Goal: Task Accomplishment & Management: Manage account settings

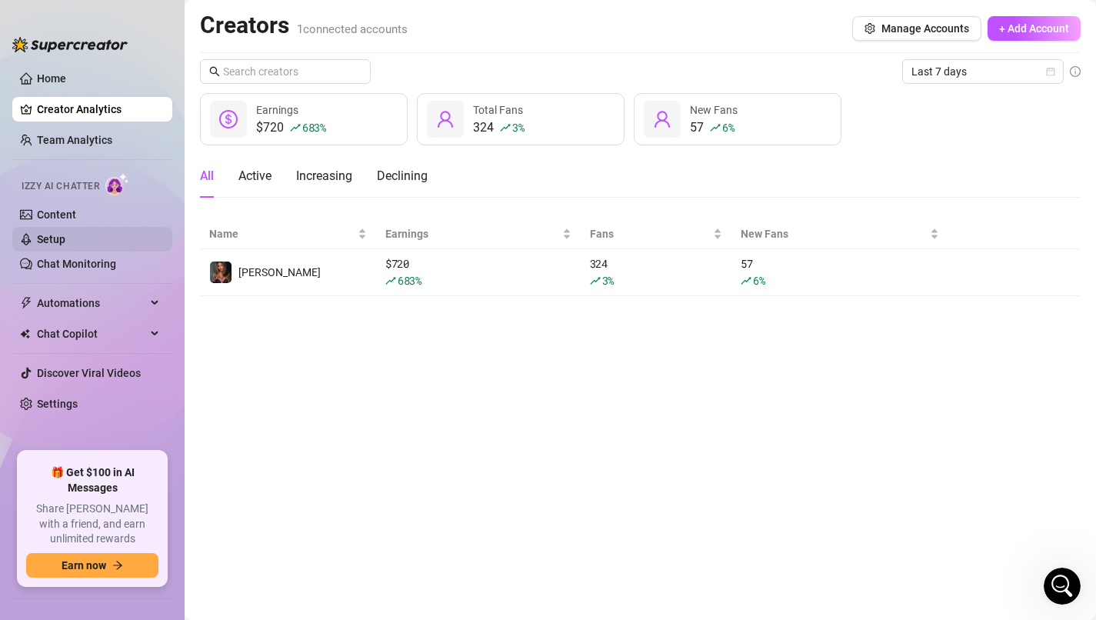
click at [65, 236] on link "Setup" at bounding box center [51, 239] width 28 height 12
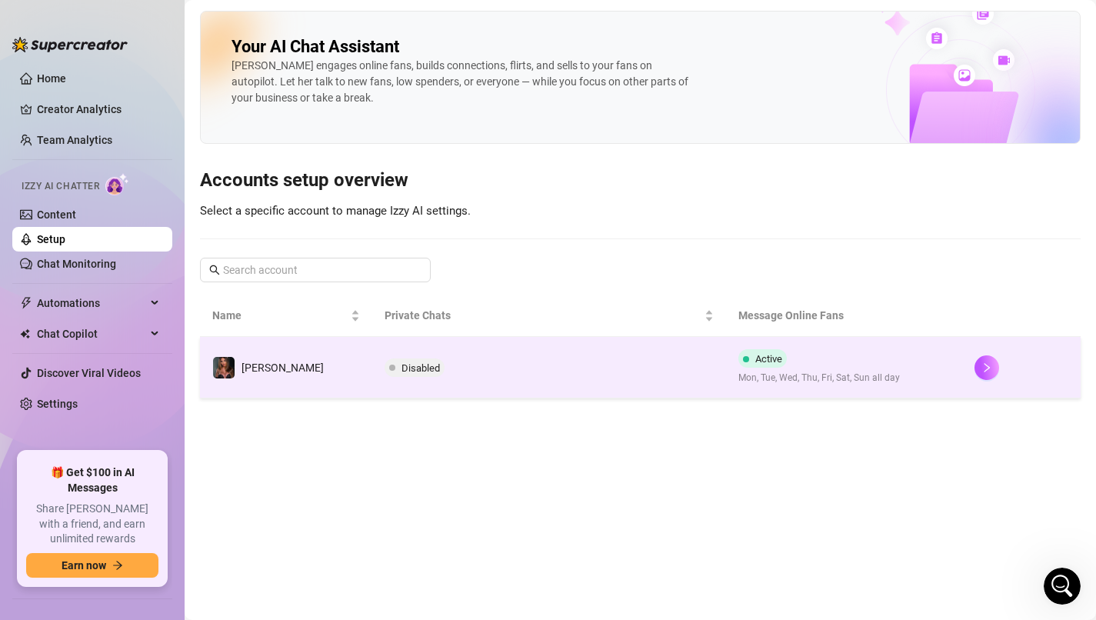
click at [389, 364] on span at bounding box center [392, 367] width 6 height 6
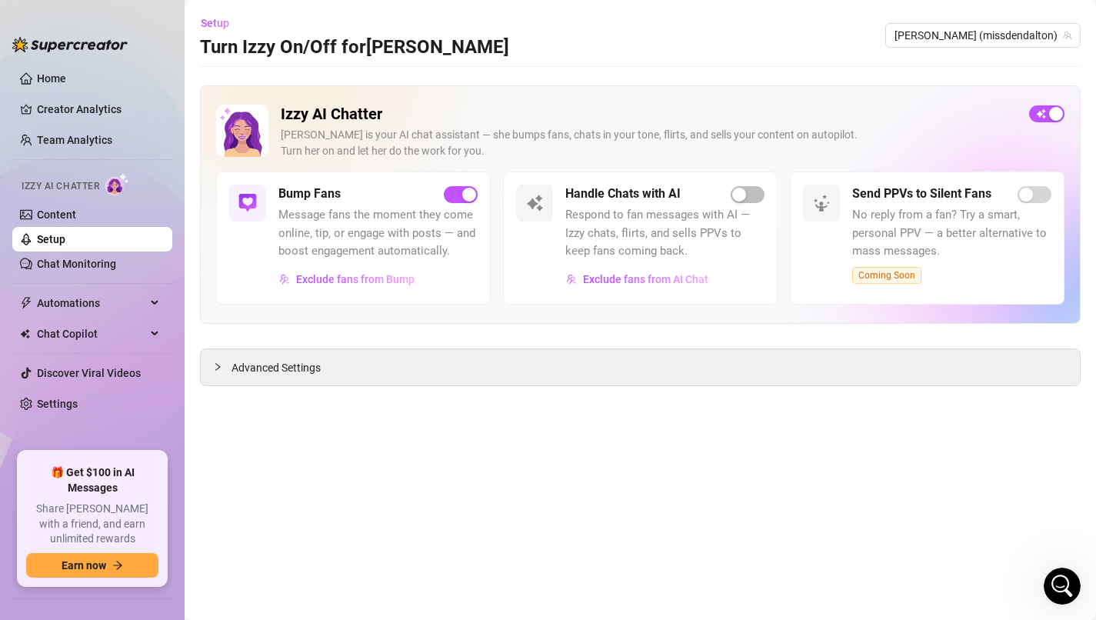
click at [733, 201] on div at bounding box center [747, 194] width 34 height 18
click at [747, 187] on span "button" at bounding box center [747, 194] width 34 height 17
click at [76, 221] on link "Content" at bounding box center [56, 214] width 39 height 12
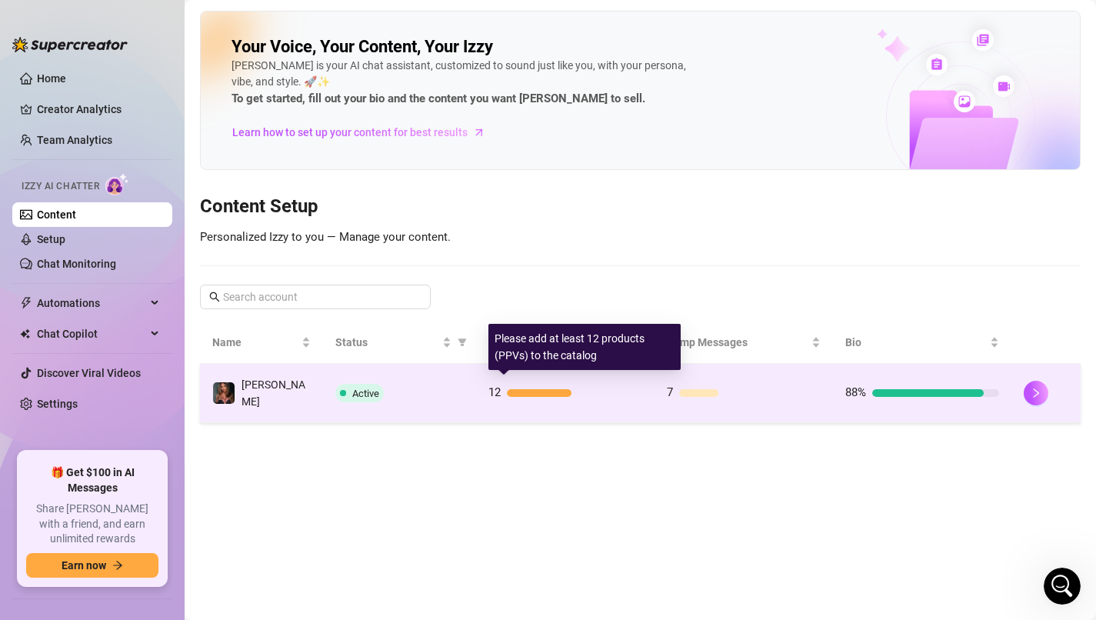
click at [563, 391] on div at bounding box center [539, 393] width 65 height 8
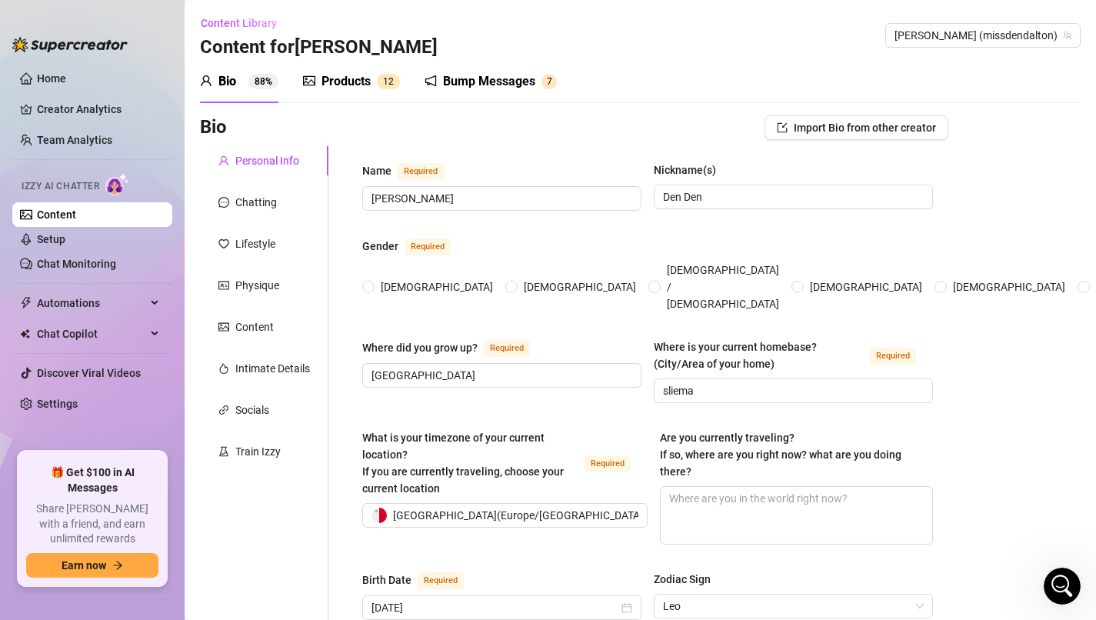
radio input "true"
click at [371, 89] on div "Products 1 2" at bounding box center [351, 81] width 97 height 18
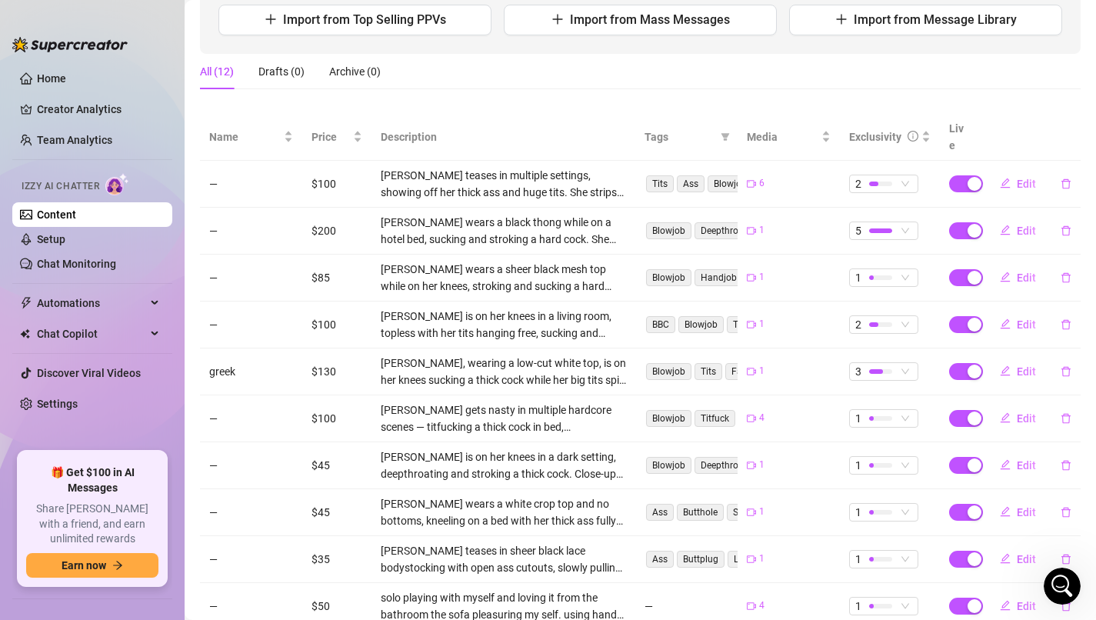
scroll to position [284, 0]
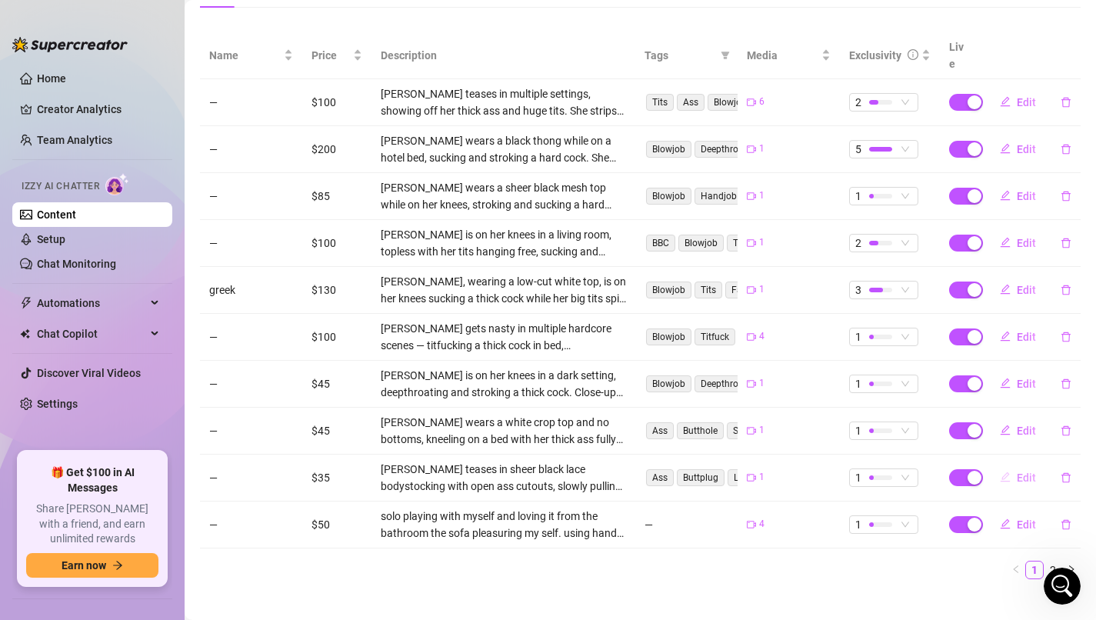
click at [1026, 471] on span "Edit" at bounding box center [1025, 477] width 19 height 12
type textarea "Do you like how my red heart butt plug fit inside me? 😈 need something else ins…"
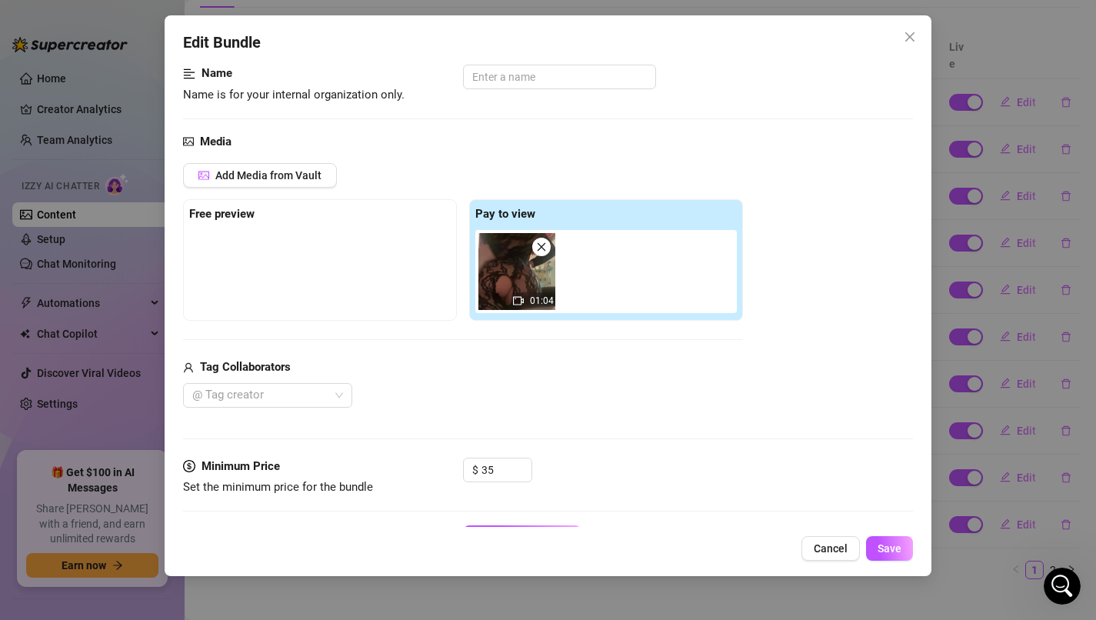
scroll to position [128, 0]
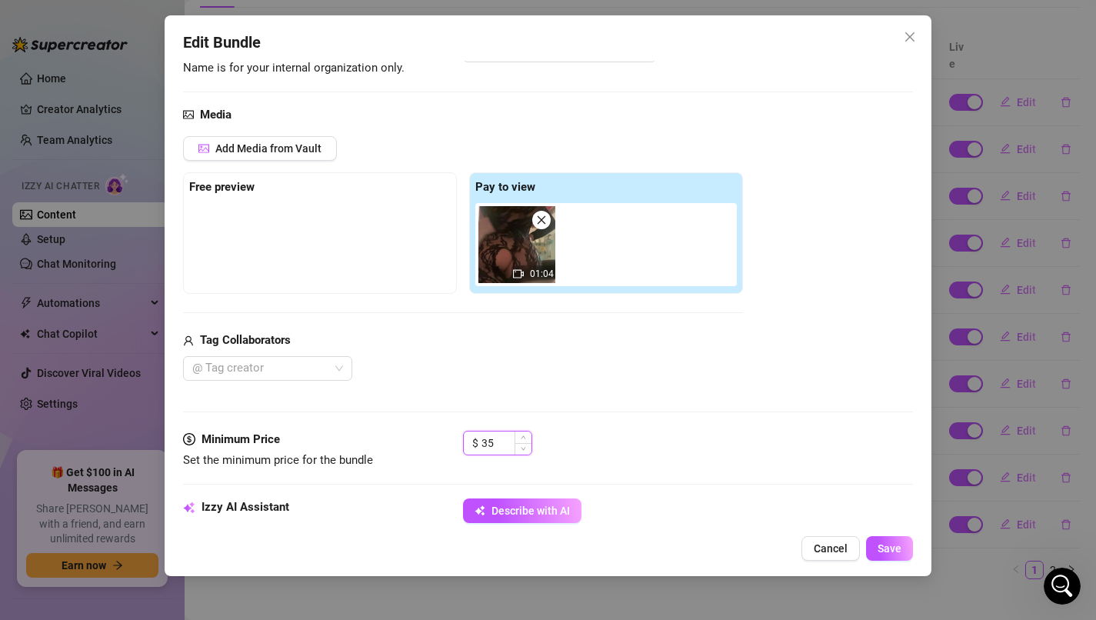
click at [507, 441] on input "35" at bounding box center [506, 442] width 50 height 23
type input "3"
type input "15"
click at [890, 550] on span "Save" at bounding box center [889, 548] width 24 height 12
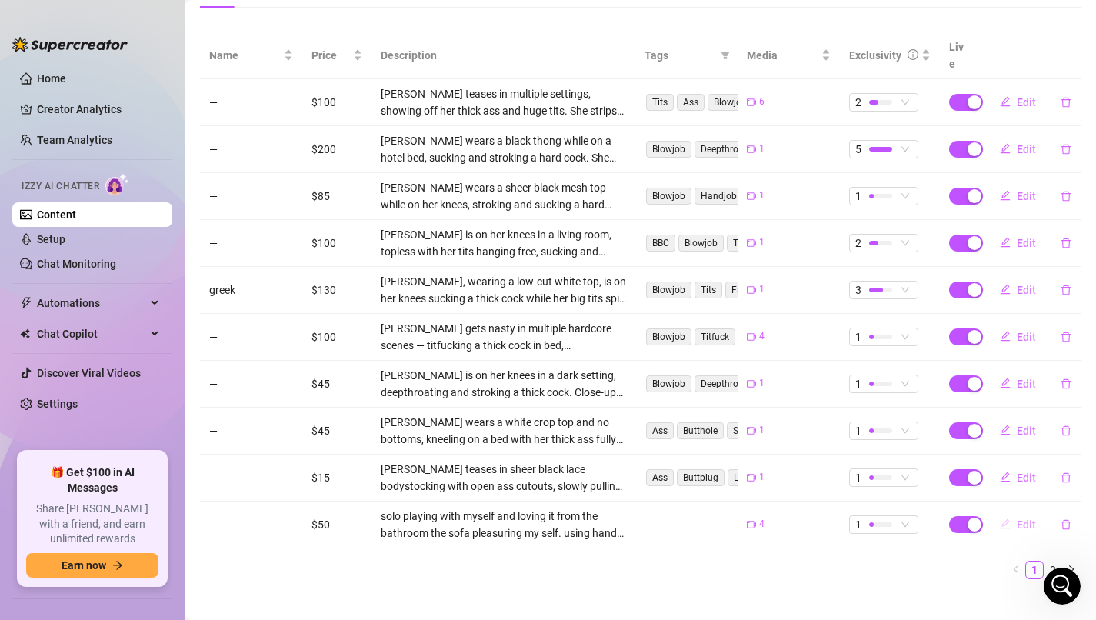
click at [1019, 518] on span "Edit" at bounding box center [1025, 524] width 19 height 12
type textarea "My cock hungry hole waiting for some big boy"
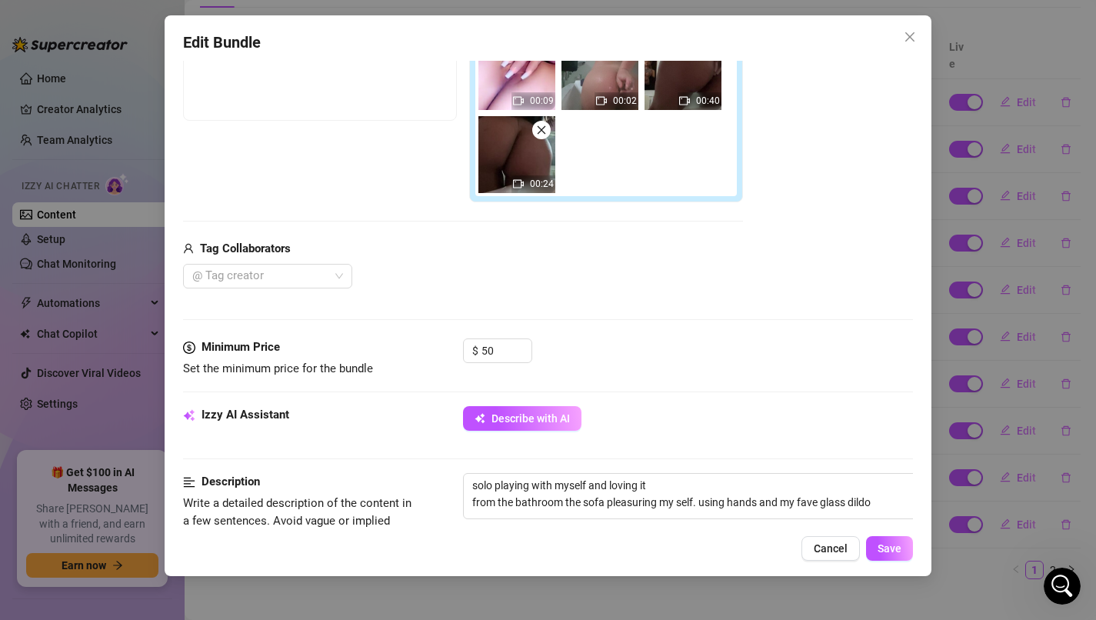
scroll to position [302, 0]
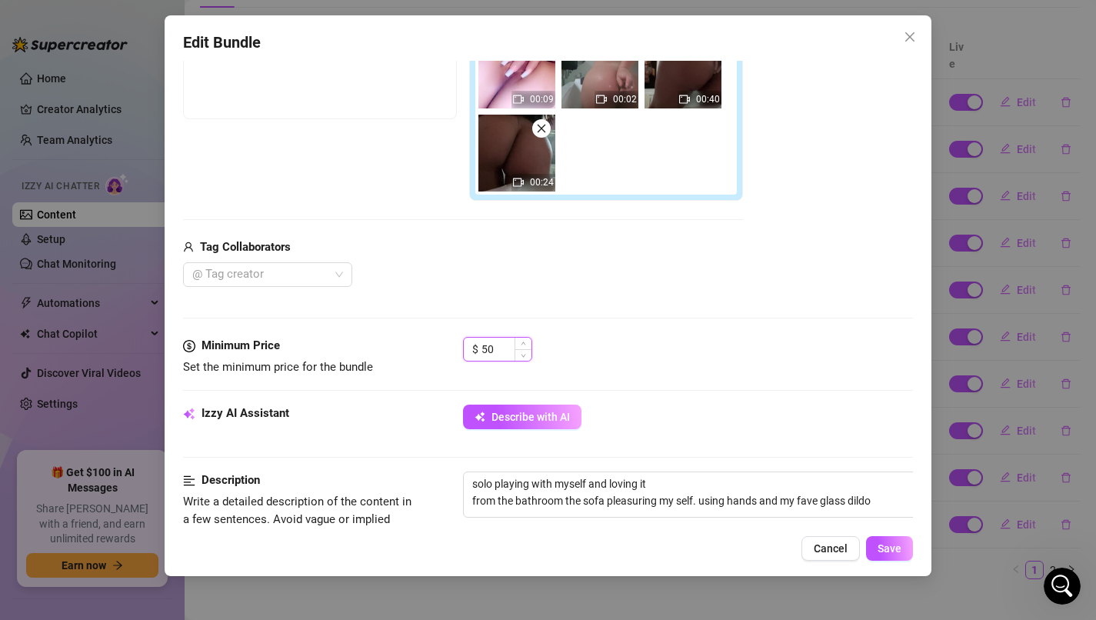
click at [494, 344] on input "50" at bounding box center [506, 348] width 50 height 23
type input "5"
type input "10"
click at [905, 550] on button "Save" at bounding box center [889, 548] width 47 height 25
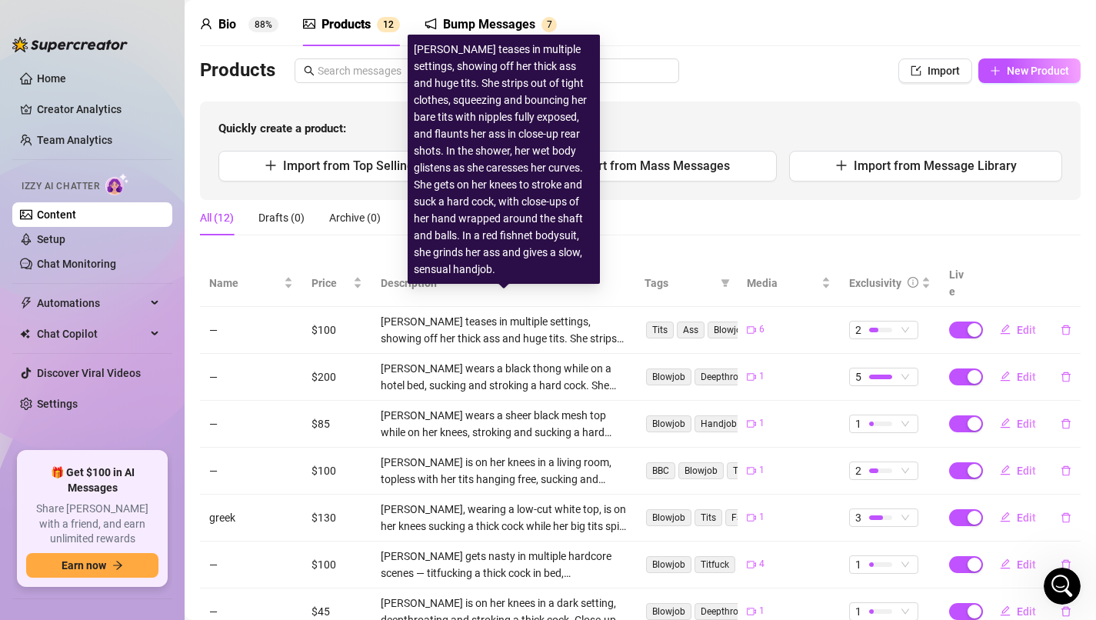
scroll to position [56, 0]
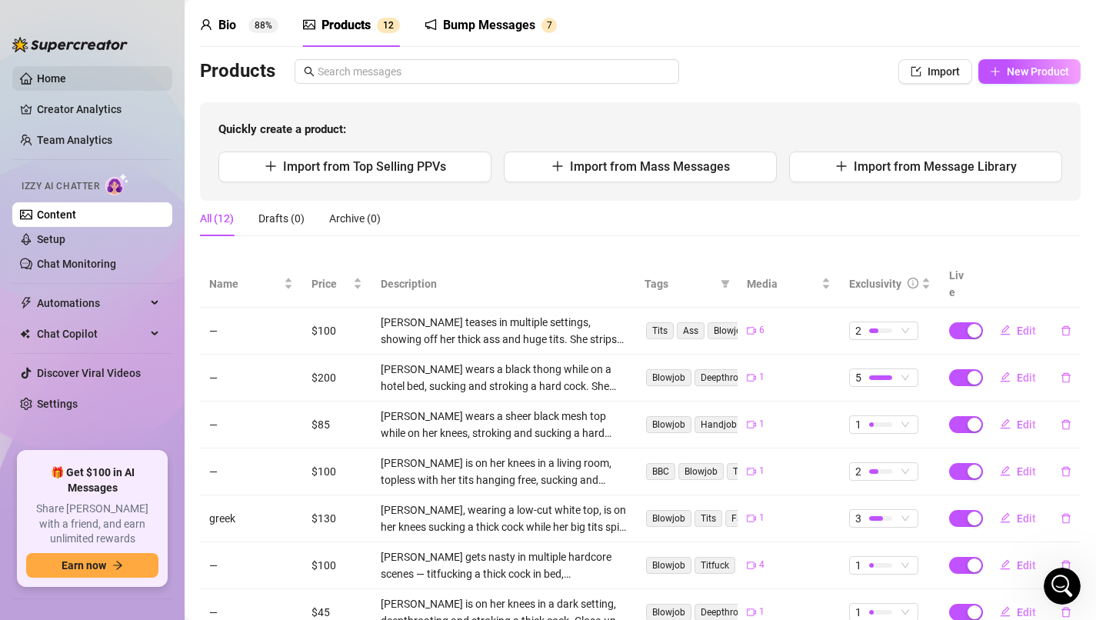
click at [66, 85] on link "Home" at bounding box center [51, 78] width 29 height 12
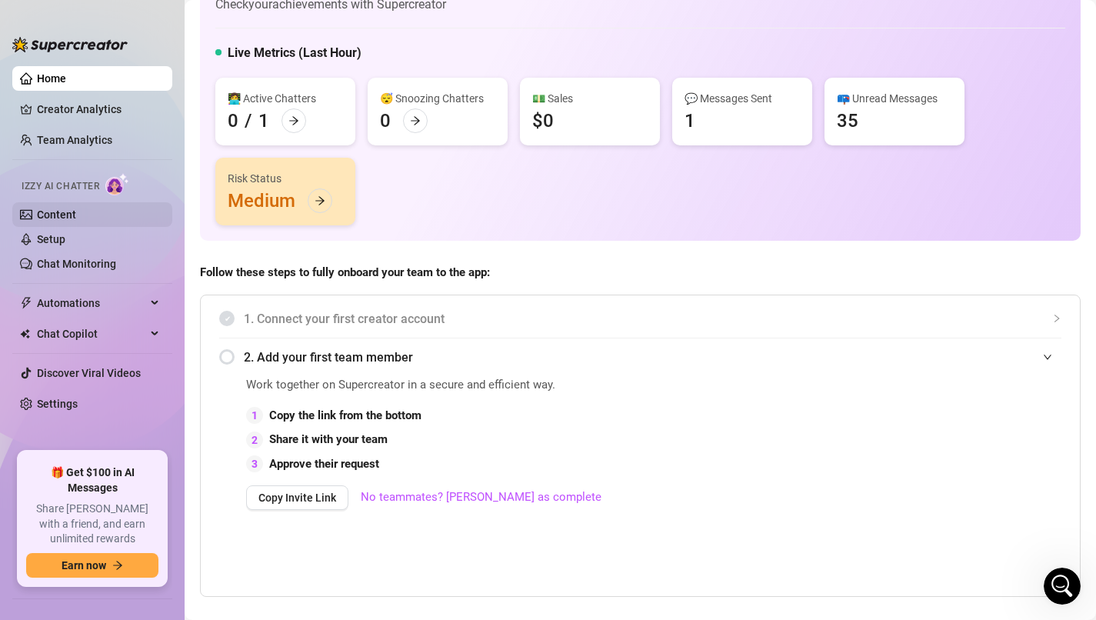
click at [76, 216] on link "Content" at bounding box center [56, 214] width 39 height 12
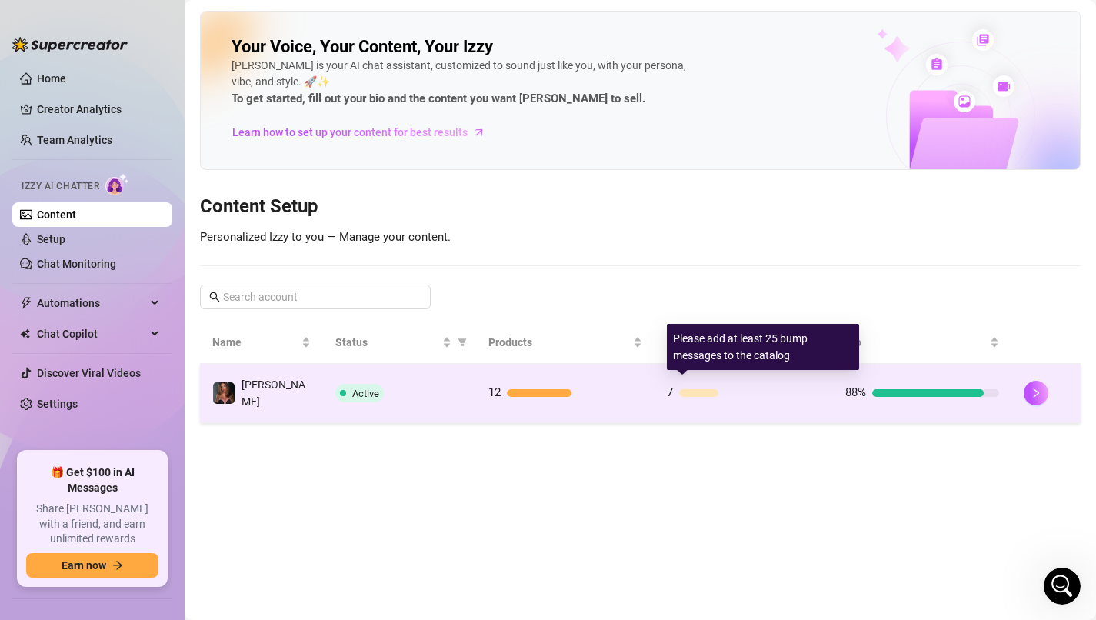
click at [711, 384] on div "7" at bounding box center [744, 393] width 154 height 18
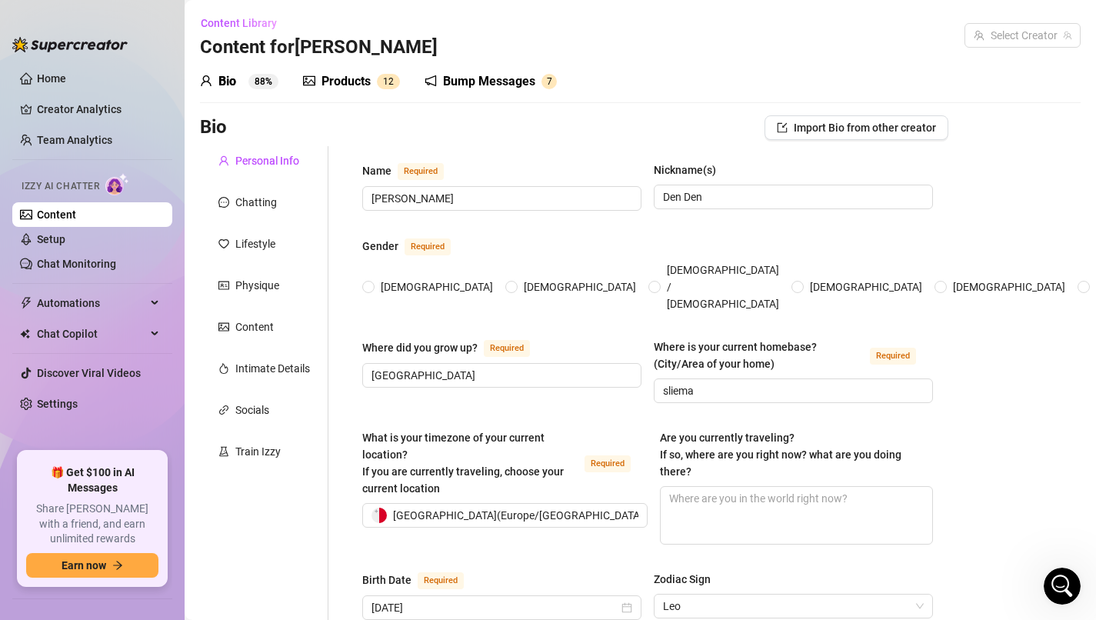
radio input "true"
click at [487, 88] on div "Bump Messages" at bounding box center [489, 81] width 92 height 18
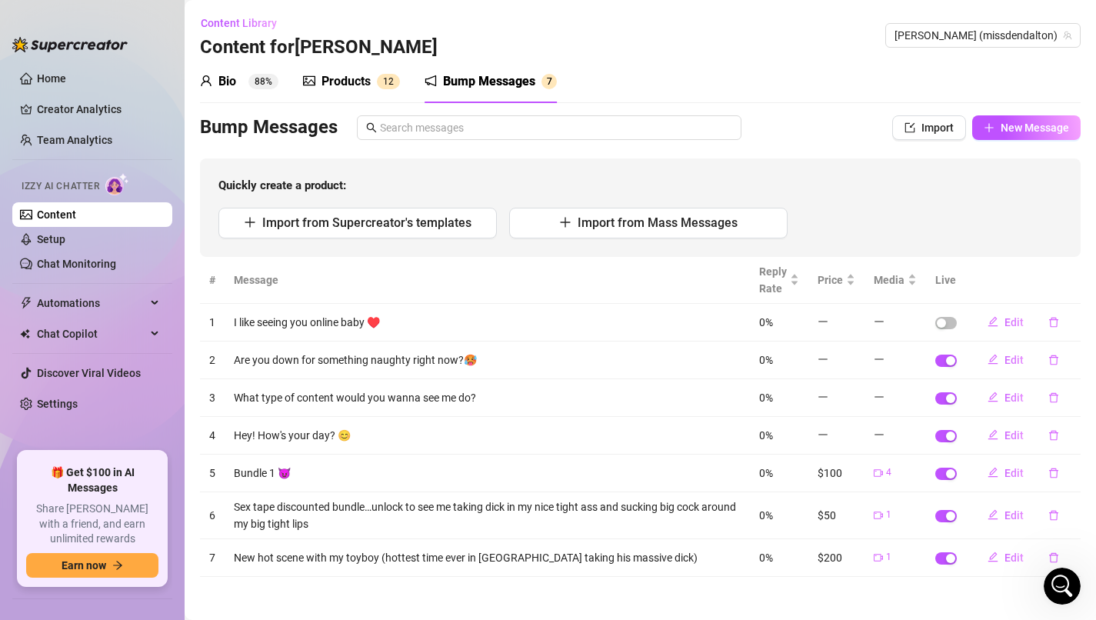
scroll to position [2, 0]
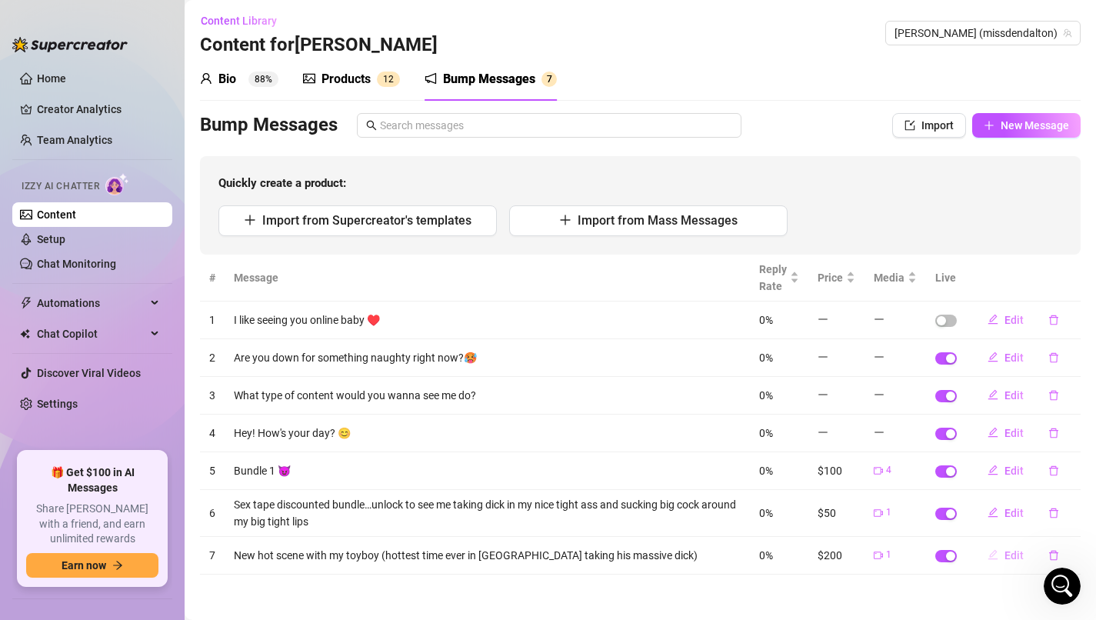
click at [1006, 559] on span "Edit" at bounding box center [1013, 555] width 19 height 12
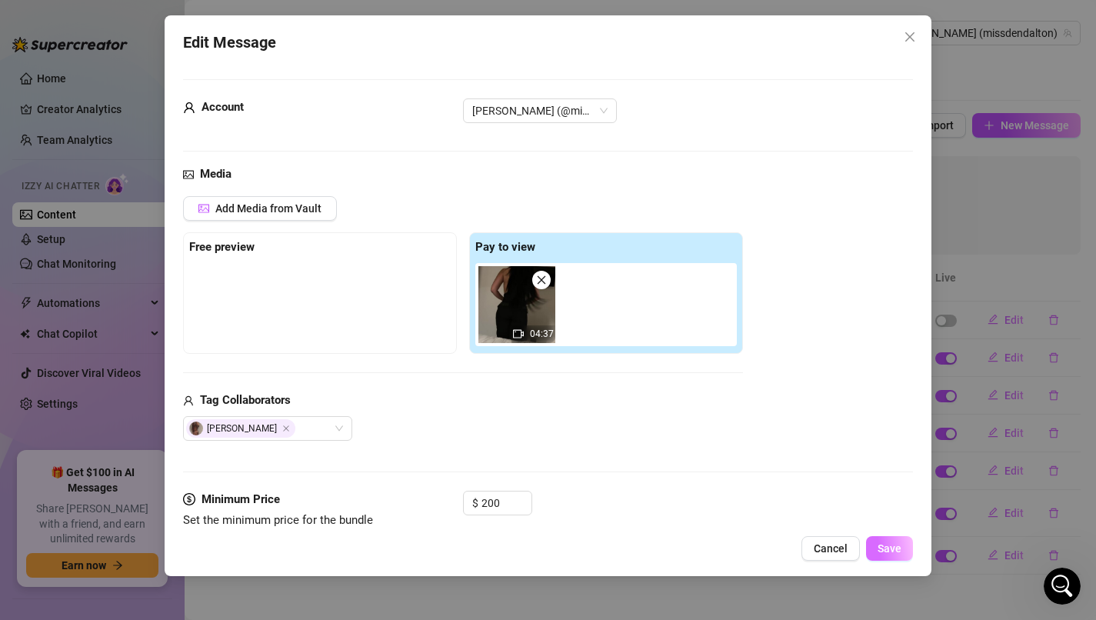
click at [896, 548] on span "Save" at bounding box center [889, 548] width 24 height 12
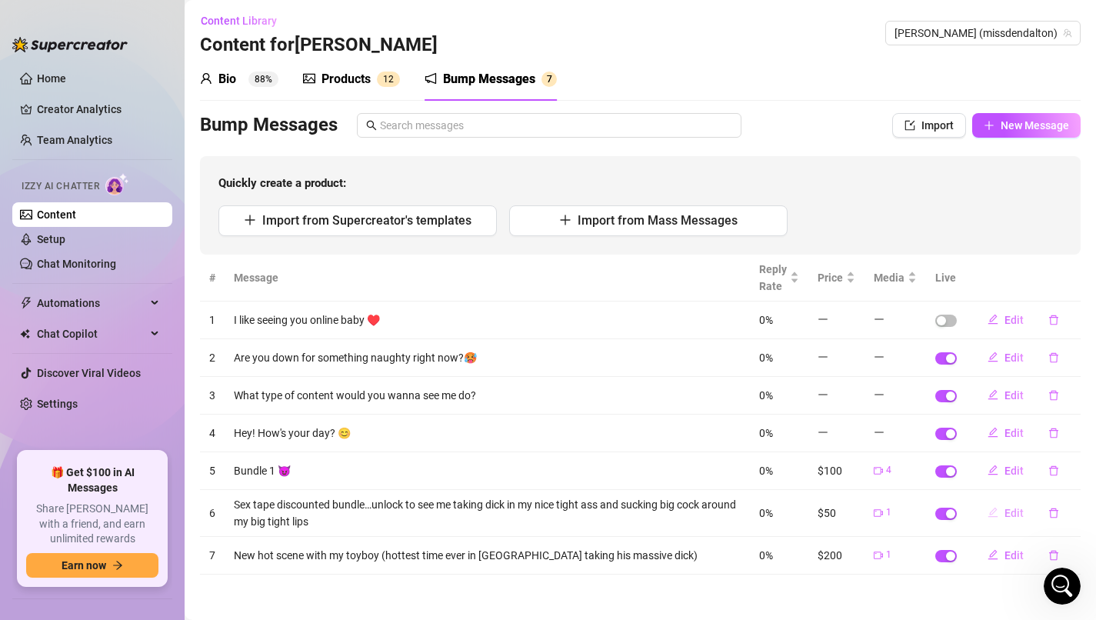
click at [1010, 516] on span "Edit" at bounding box center [1013, 513] width 19 height 12
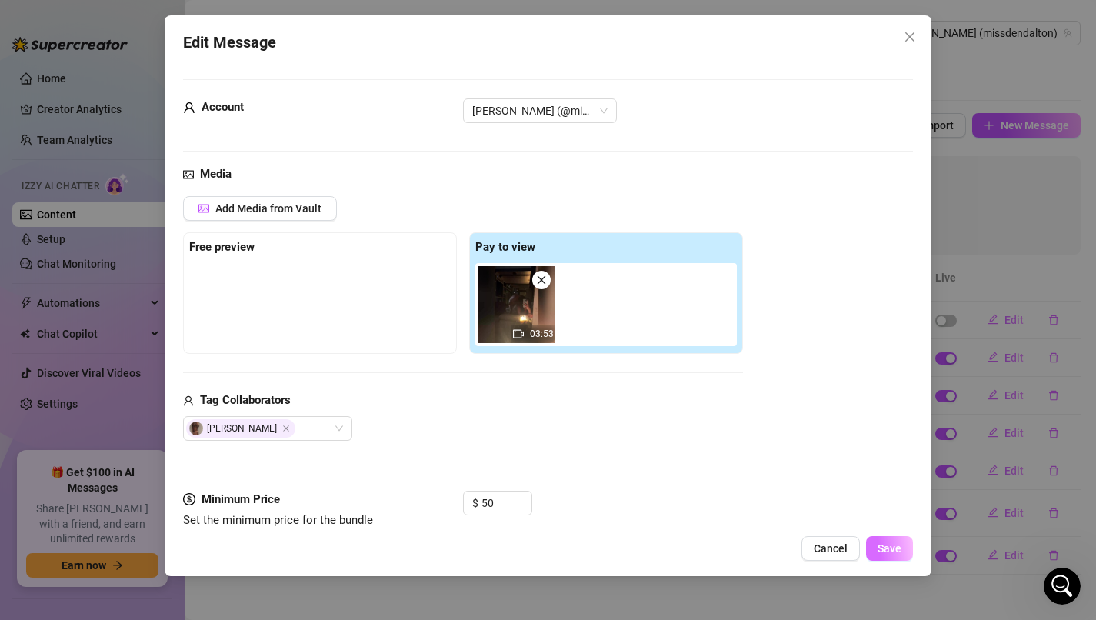
click at [888, 555] on button "Save" at bounding box center [889, 548] width 47 height 25
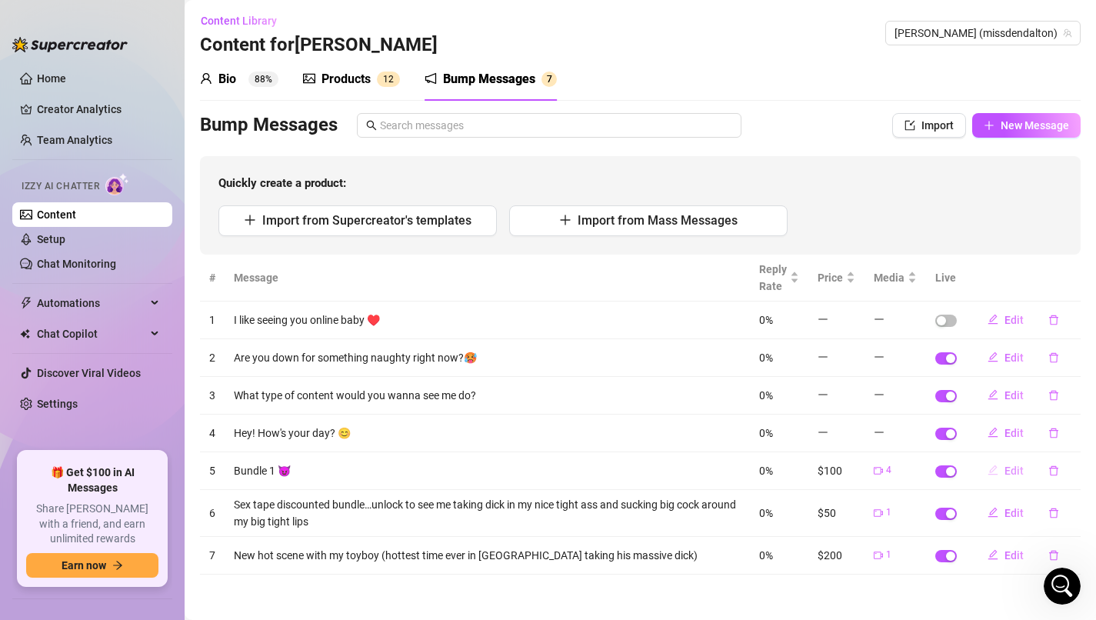
click at [1012, 476] on span "Edit" at bounding box center [1013, 470] width 19 height 12
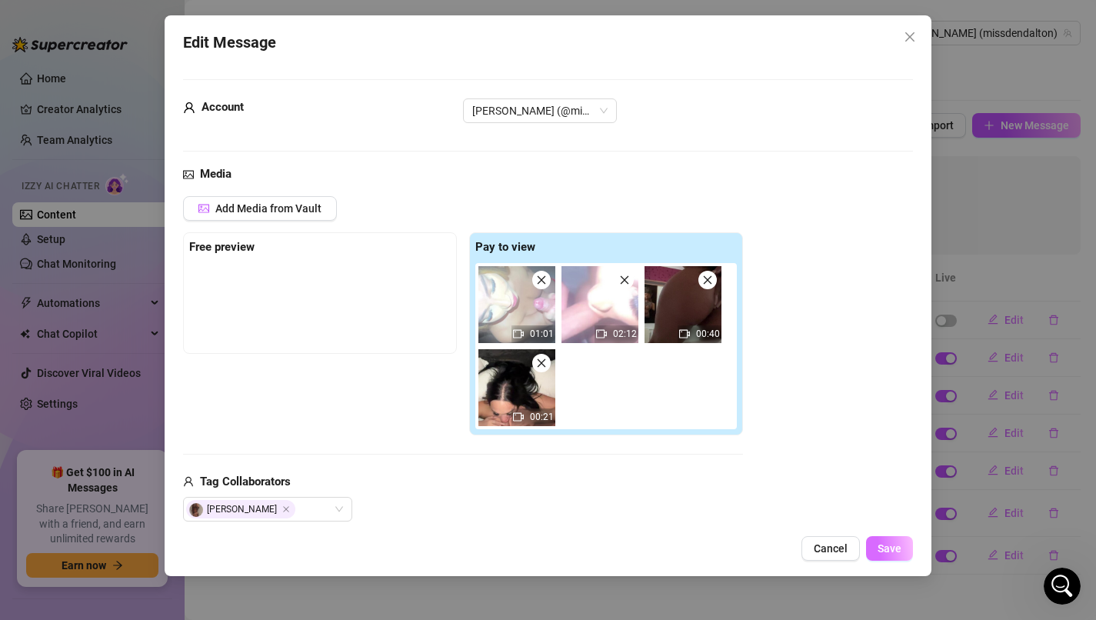
click at [893, 544] on span "Save" at bounding box center [889, 548] width 24 height 12
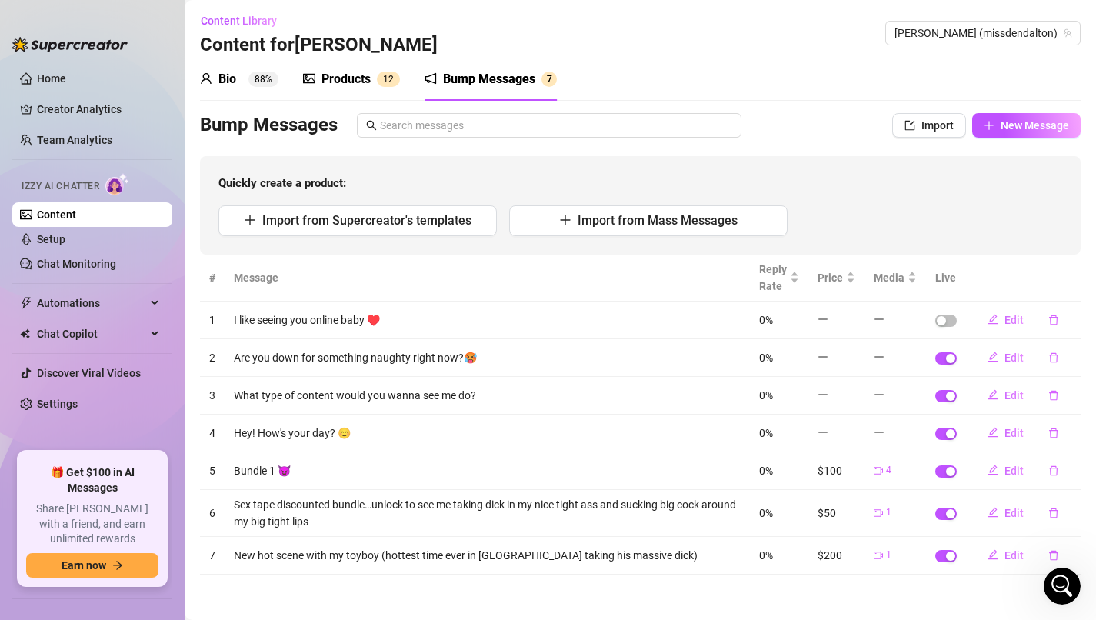
click at [374, 78] on div "Products 1 2" at bounding box center [351, 79] width 97 height 18
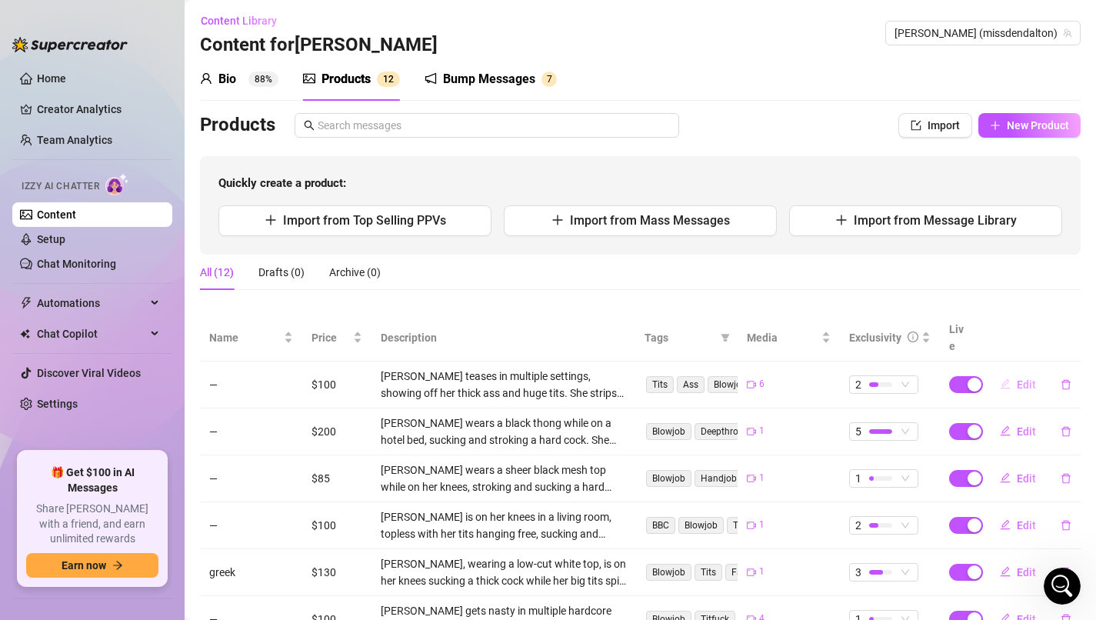
click at [1021, 378] on span "Edit" at bounding box center [1025, 384] width 19 height 12
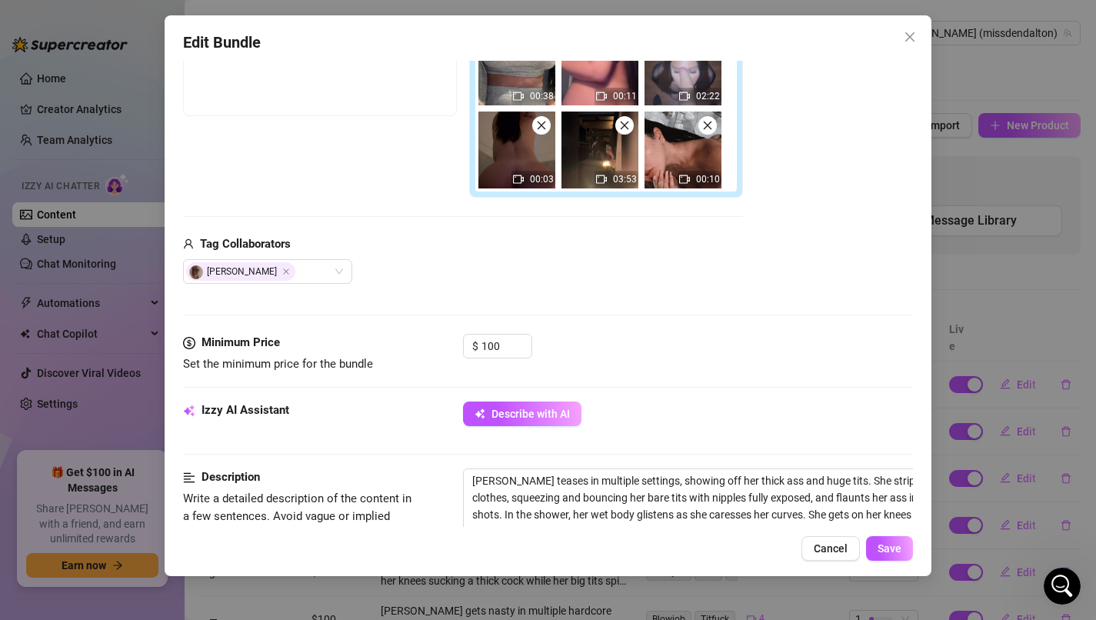
scroll to position [308, 0]
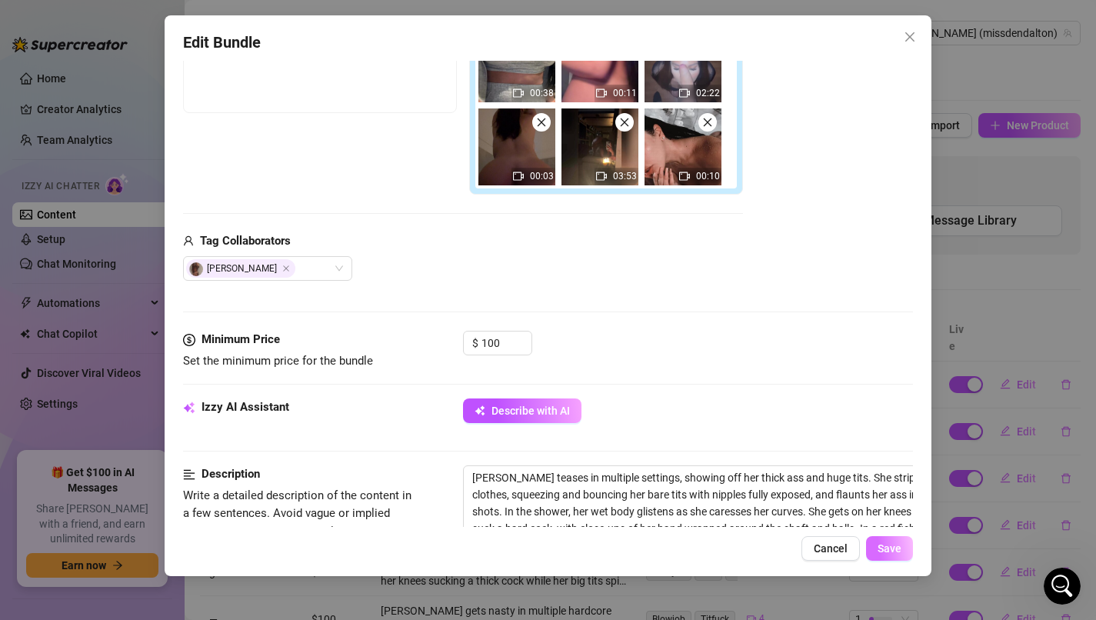
click at [894, 540] on button "Save" at bounding box center [889, 548] width 47 height 25
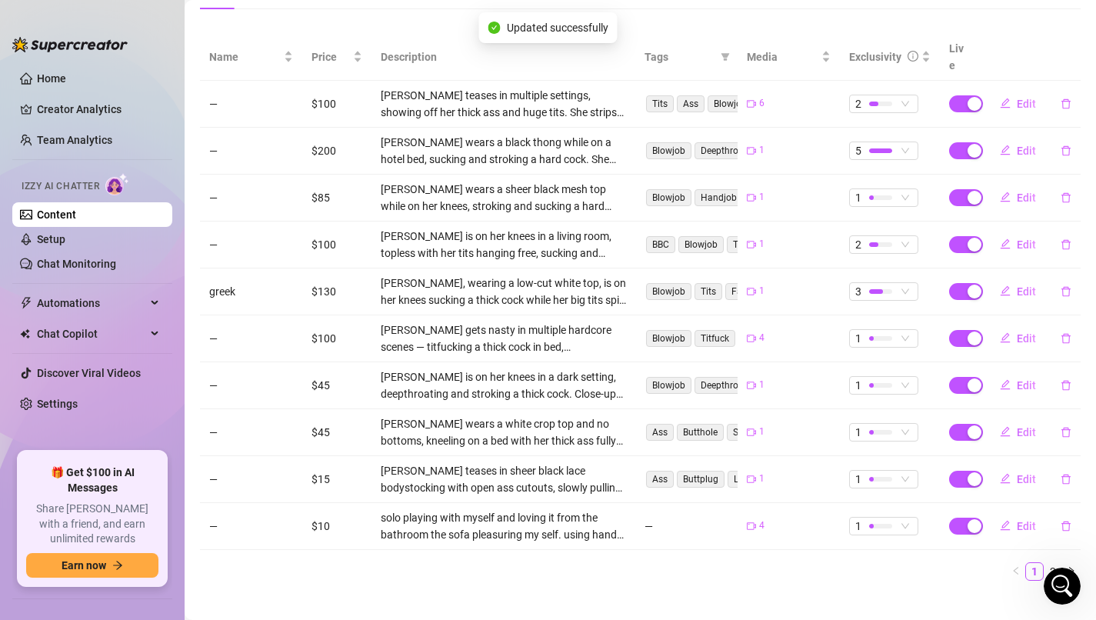
scroll to position [284, 0]
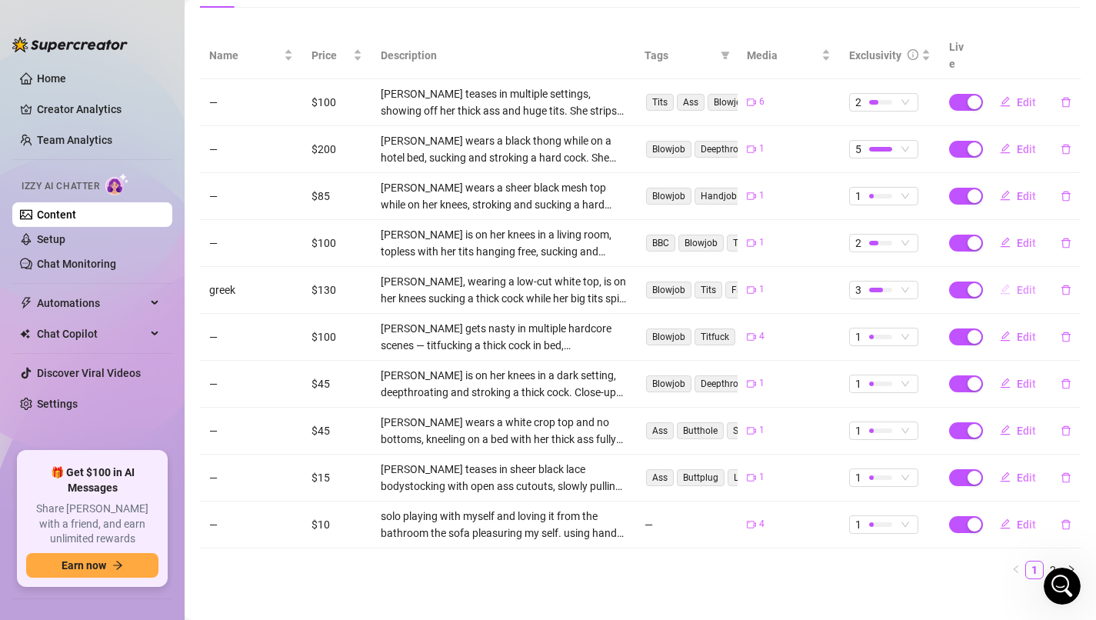
click at [1020, 284] on span "Edit" at bounding box center [1025, 290] width 19 height 12
type textarea "When you’re at a fancy restaurant and you take the waiter to the toliet and suc…"
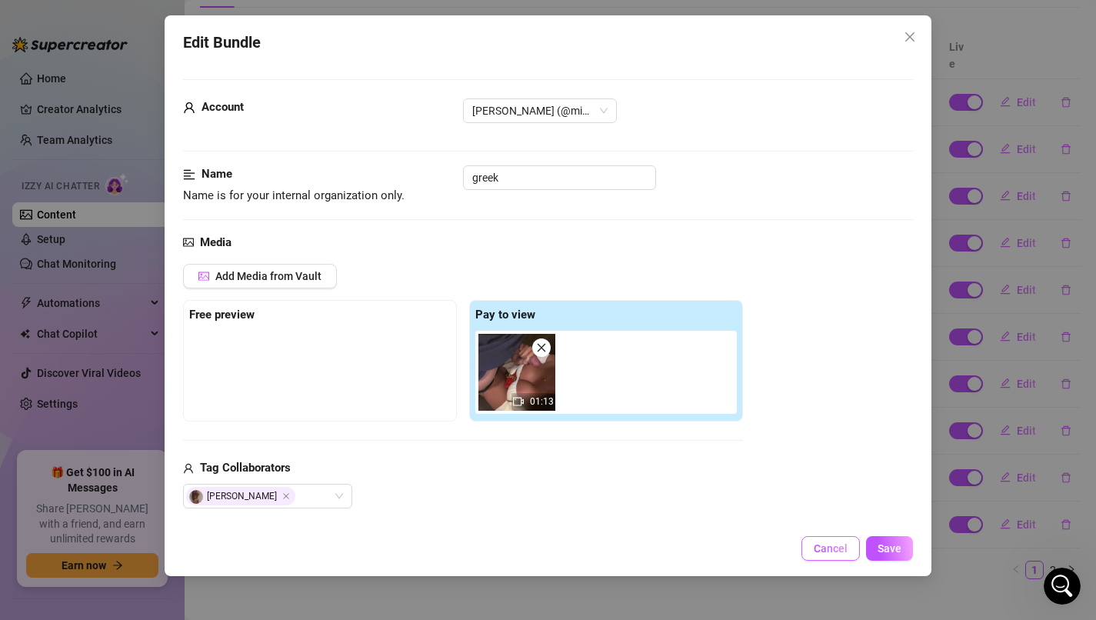
click at [838, 541] on button "Cancel" at bounding box center [830, 548] width 58 height 25
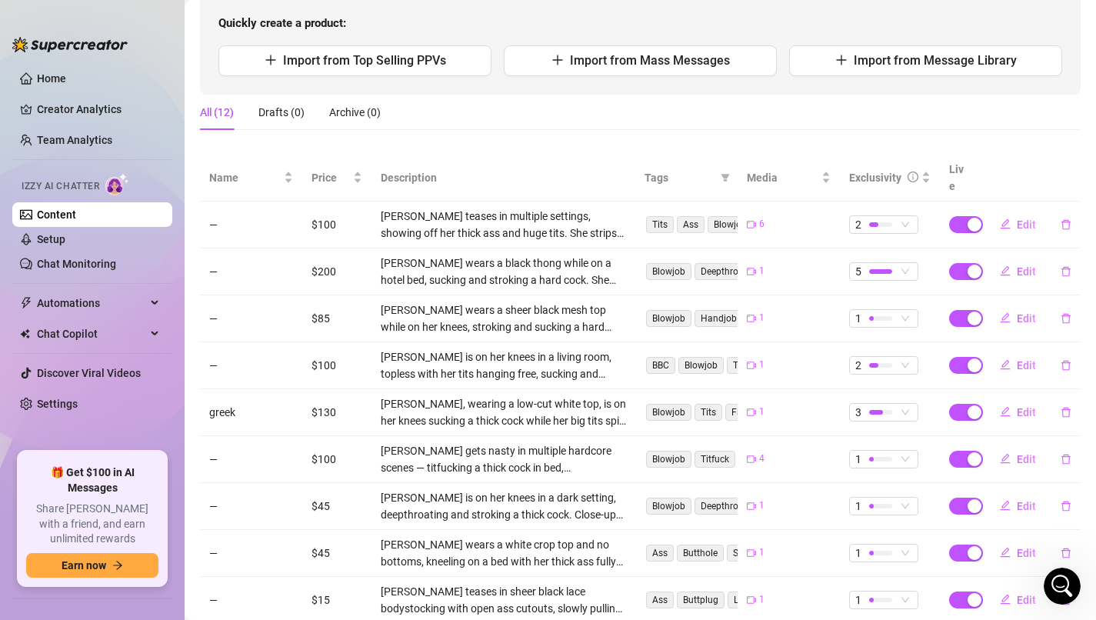
scroll to position [140, 0]
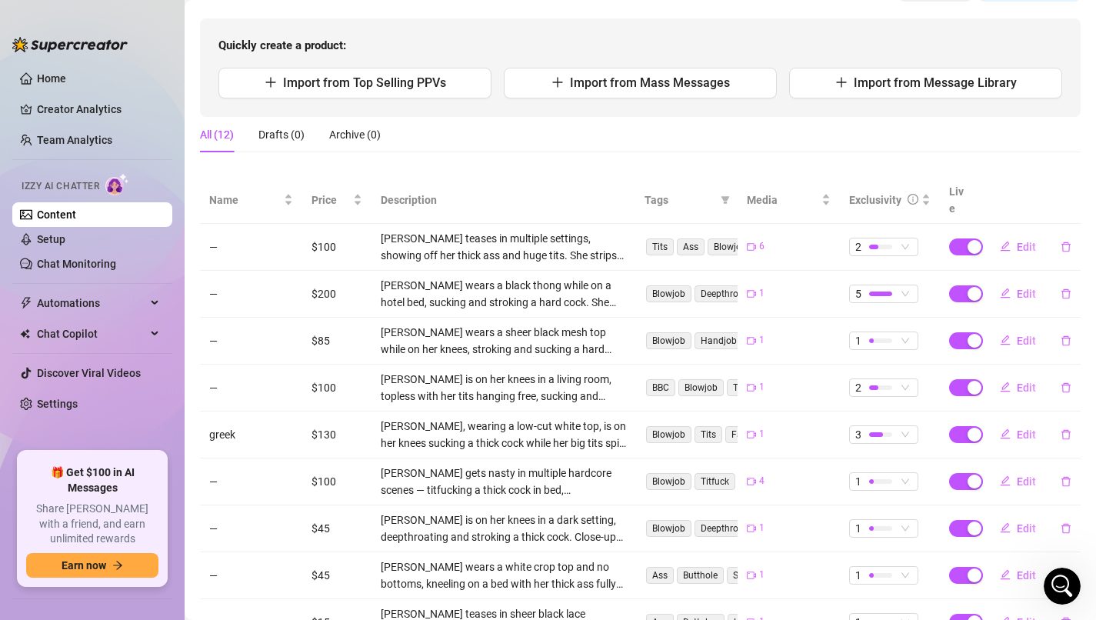
click at [75, 216] on link "Content" at bounding box center [56, 214] width 39 height 12
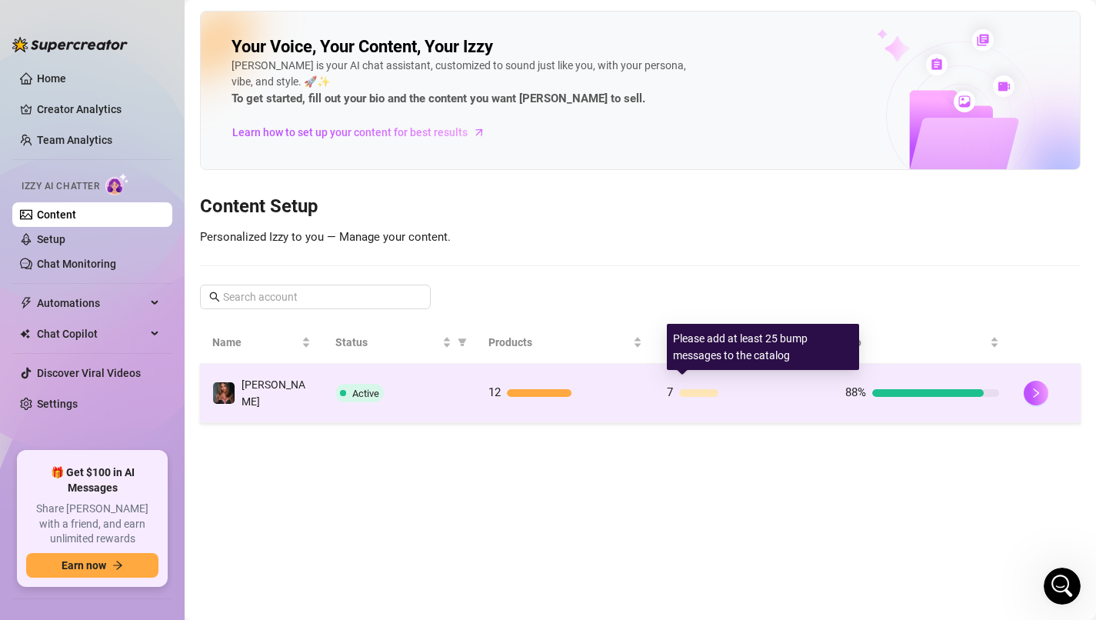
click at [713, 389] on div at bounding box center [699, 393] width 40 height 8
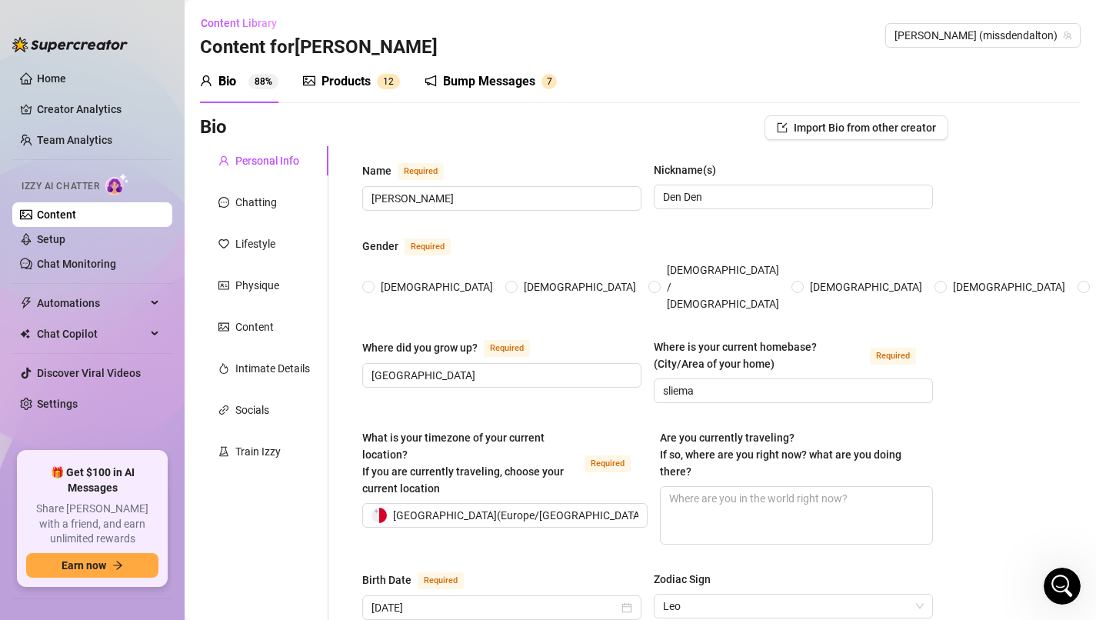
click at [532, 83] on div "Bump Messages" at bounding box center [489, 81] width 92 height 18
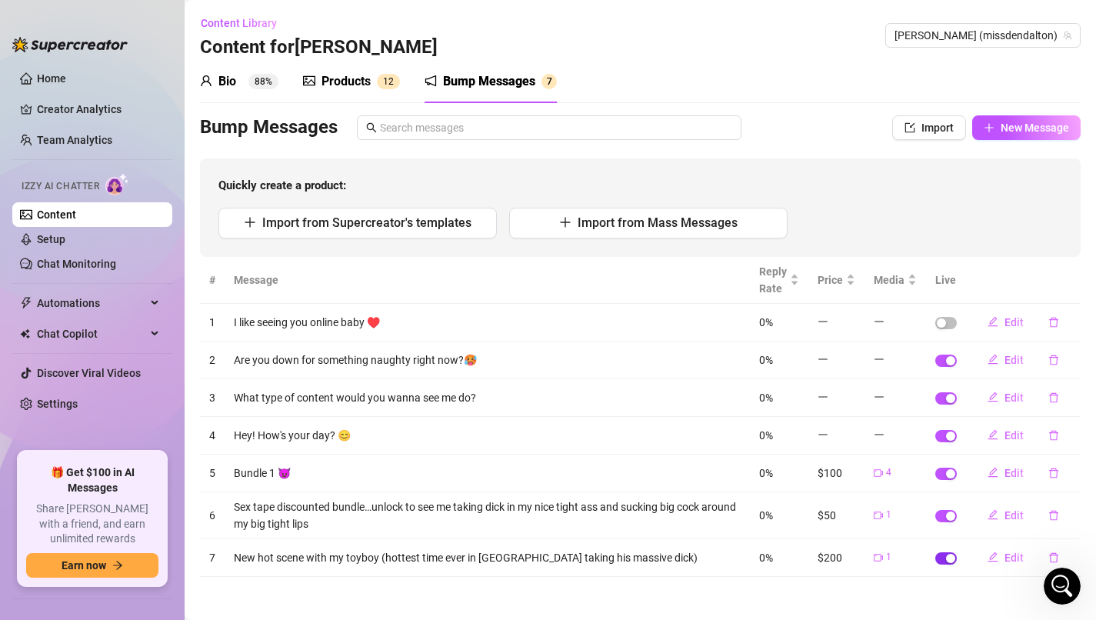
click at [946, 556] on button "button" at bounding box center [946, 558] width 22 height 12
click at [946, 507] on td at bounding box center [946, 515] width 40 height 47
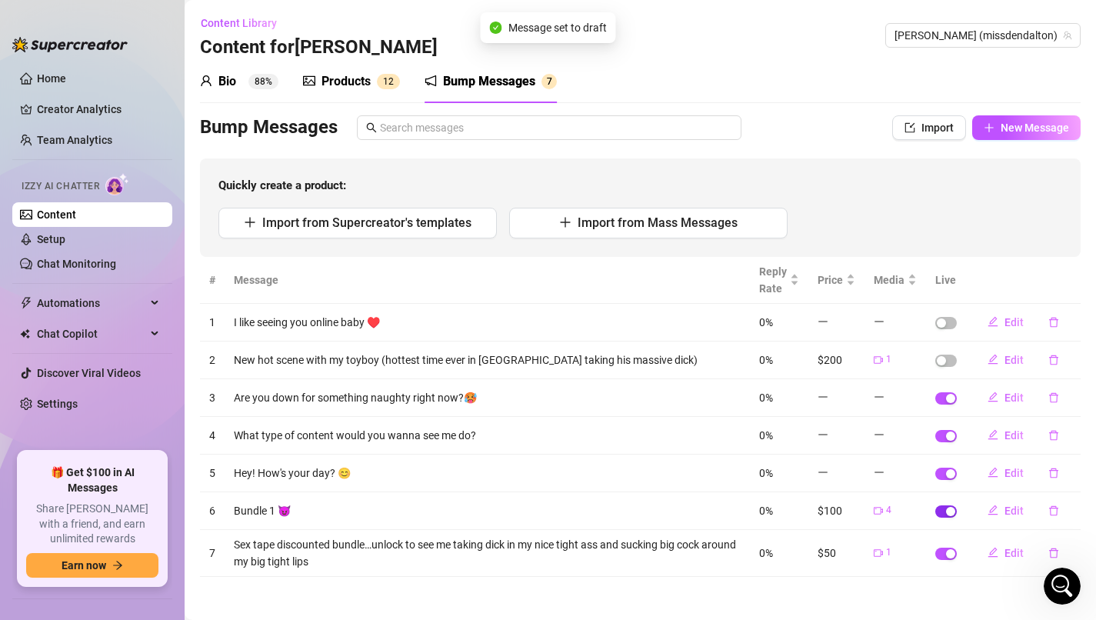
click at [950, 510] on div "button" at bounding box center [950, 511] width 9 height 9
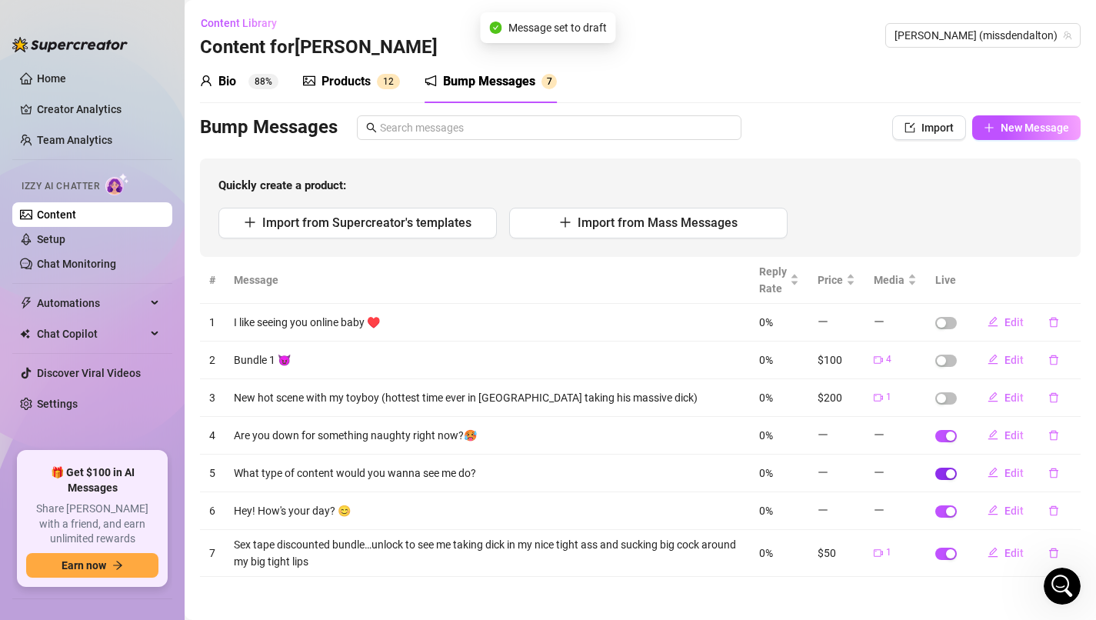
click at [952, 477] on div "button" at bounding box center [950, 473] width 9 height 9
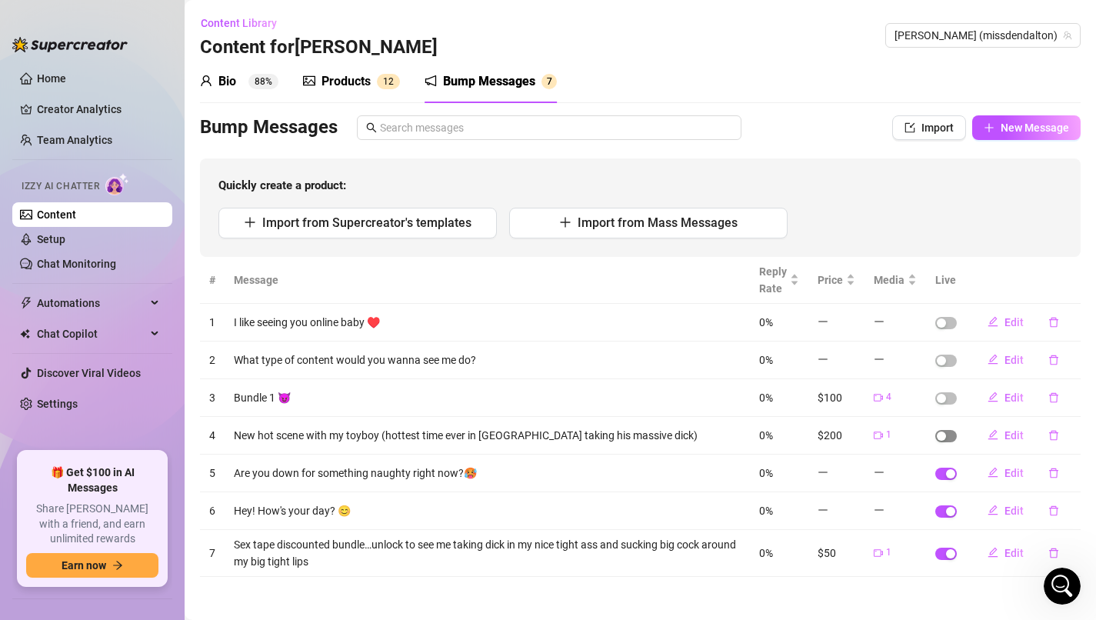
click at [949, 431] on span "button" at bounding box center [946, 436] width 22 height 12
click at [950, 398] on span "button" at bounding box center [946, 398] width 22 height 12
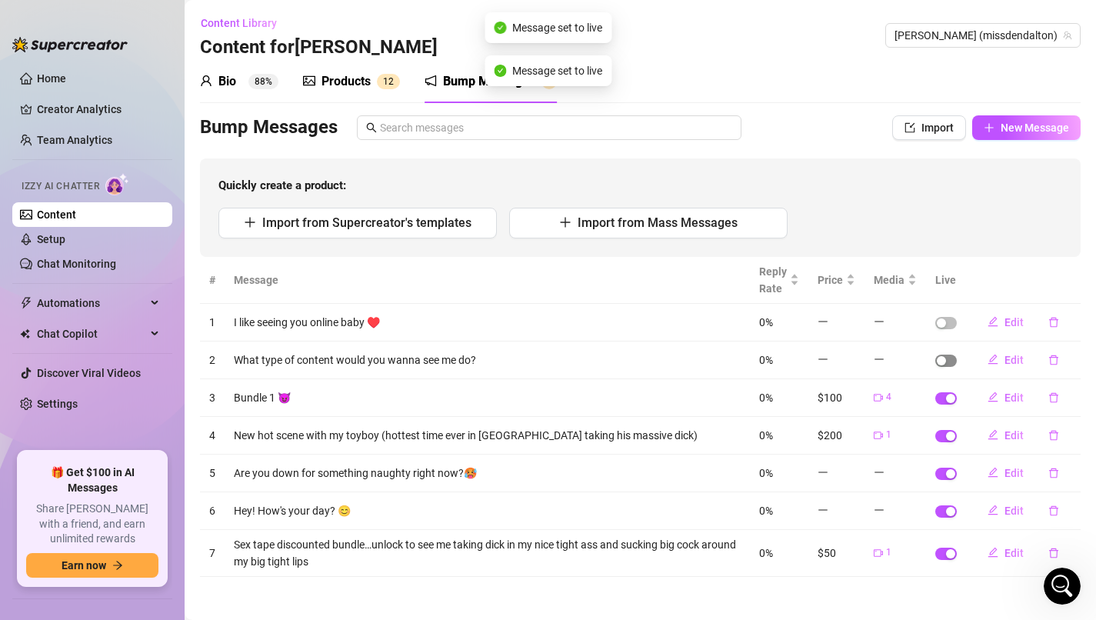
click at [946, 362] on button "button" at bounding box center [946, 360] width 22 height 12
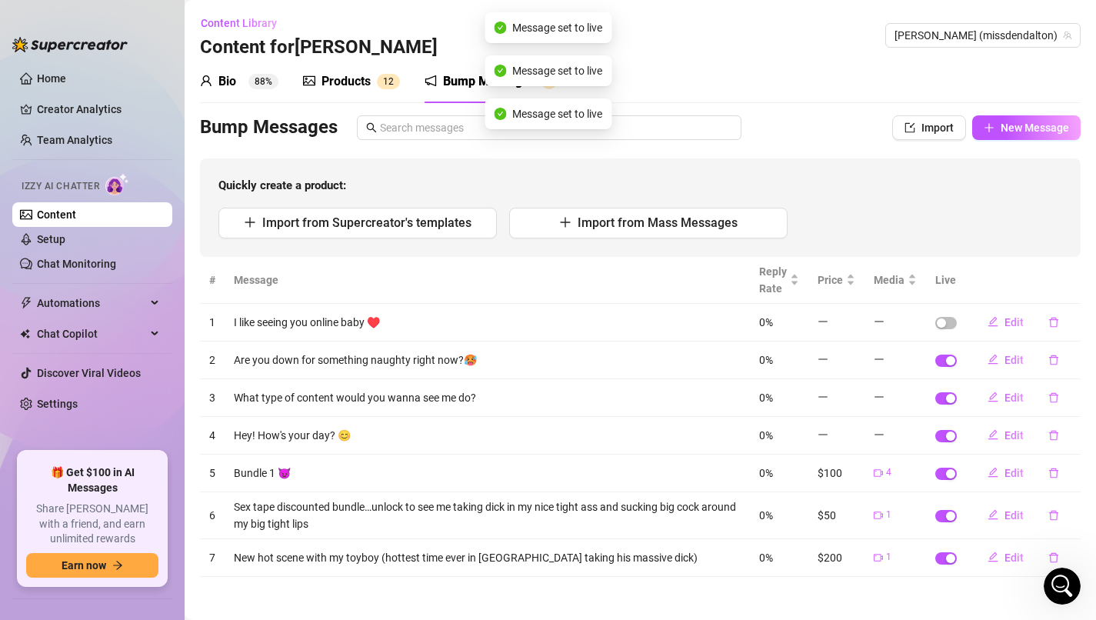
click at [946, 331] on td at bounding box center [946, 323] width 40 height 38
click at [946, 327] on span "button" at bounding box center [946, 323] width 22 height 12
click at [946, 557] on button "button" at bounding box center [946, 558] width 22 height 12
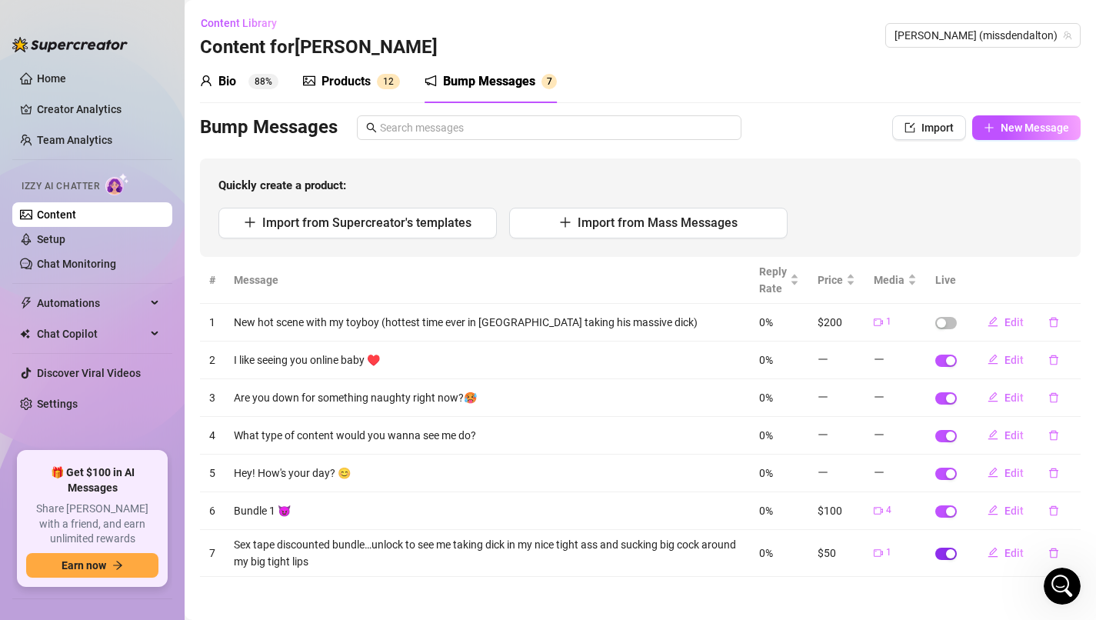
click at [950, 556] on div "button" at bounding box center [950, 553] width 9 height 9
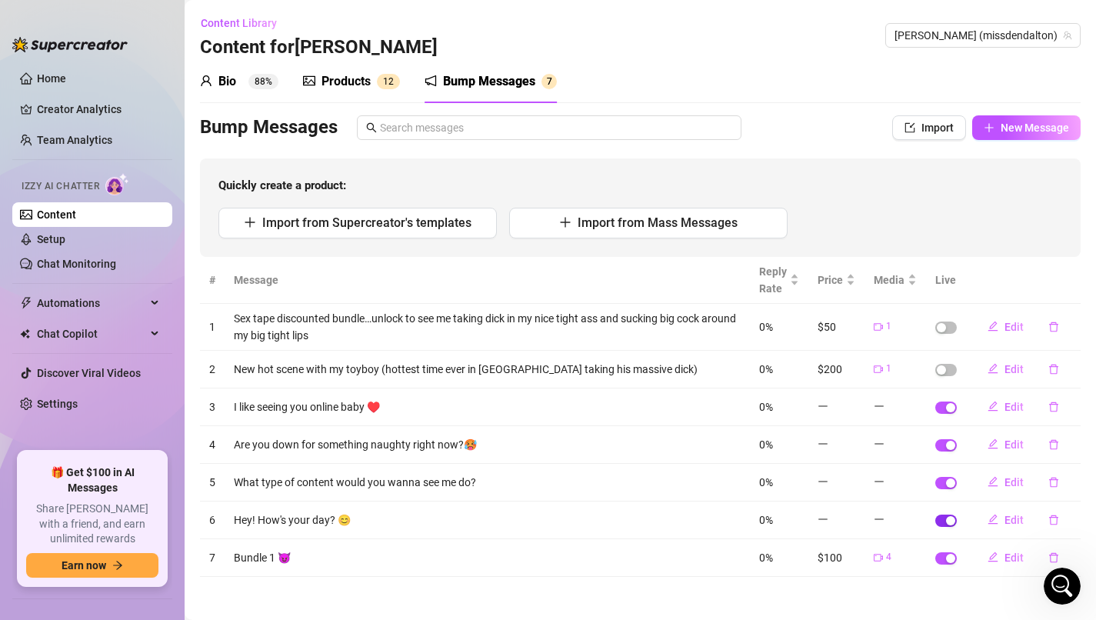
click at [950, 518] on div "button" at bounding box center [950, 520] width 9 height 9
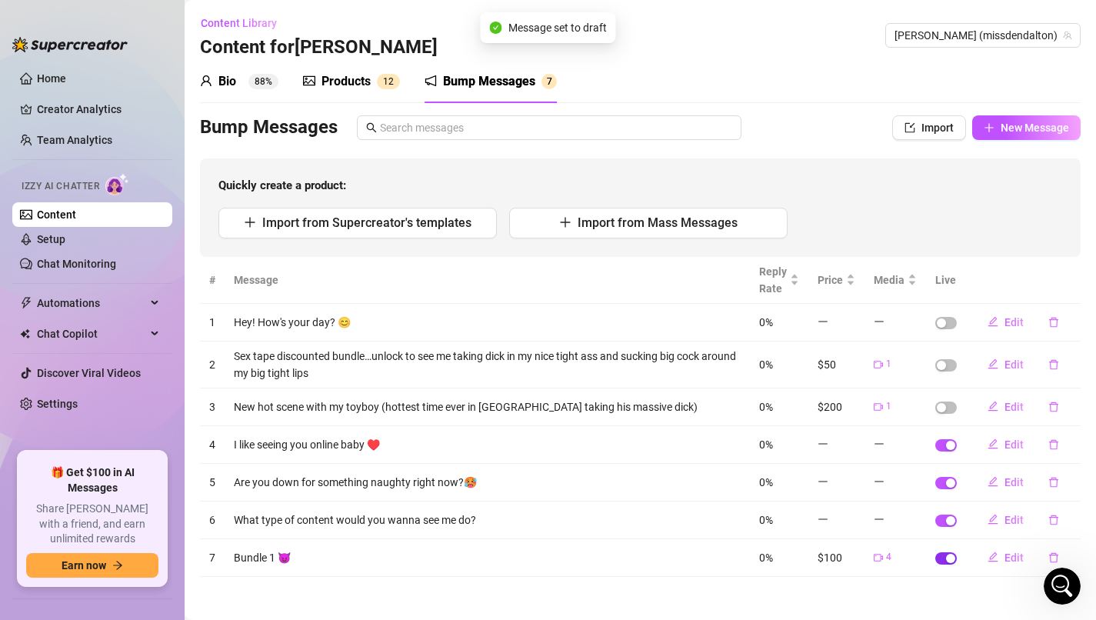
click at [951, 562] on span "button" at bounding box center [946, 558] width 22 height 12
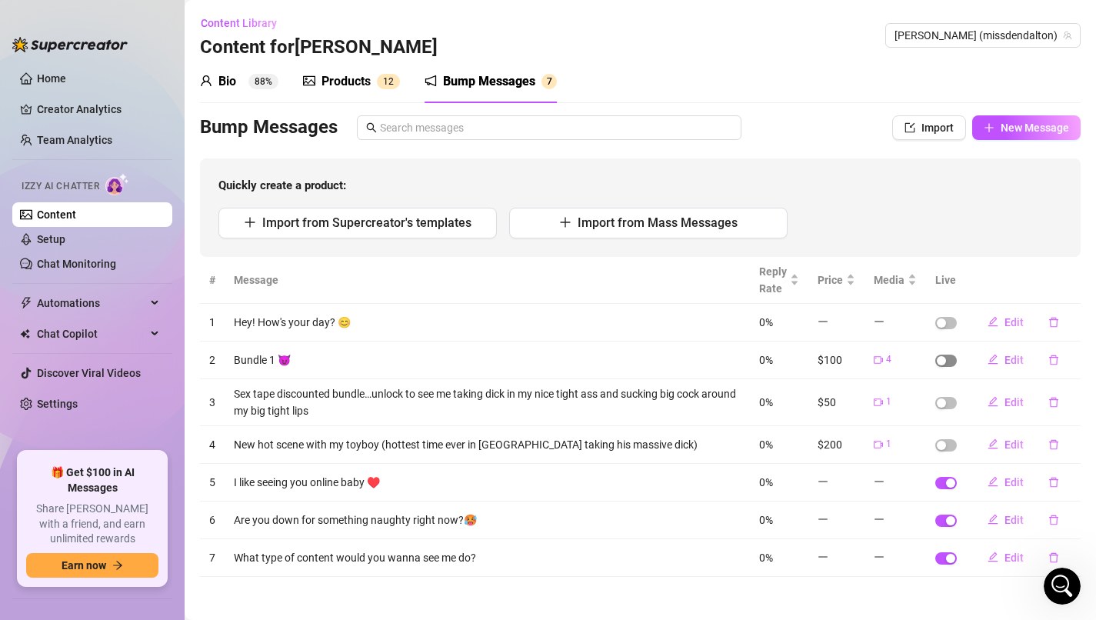
click at [948, 363] on span "button" at bounding box center [946, 360] width 22 height 12
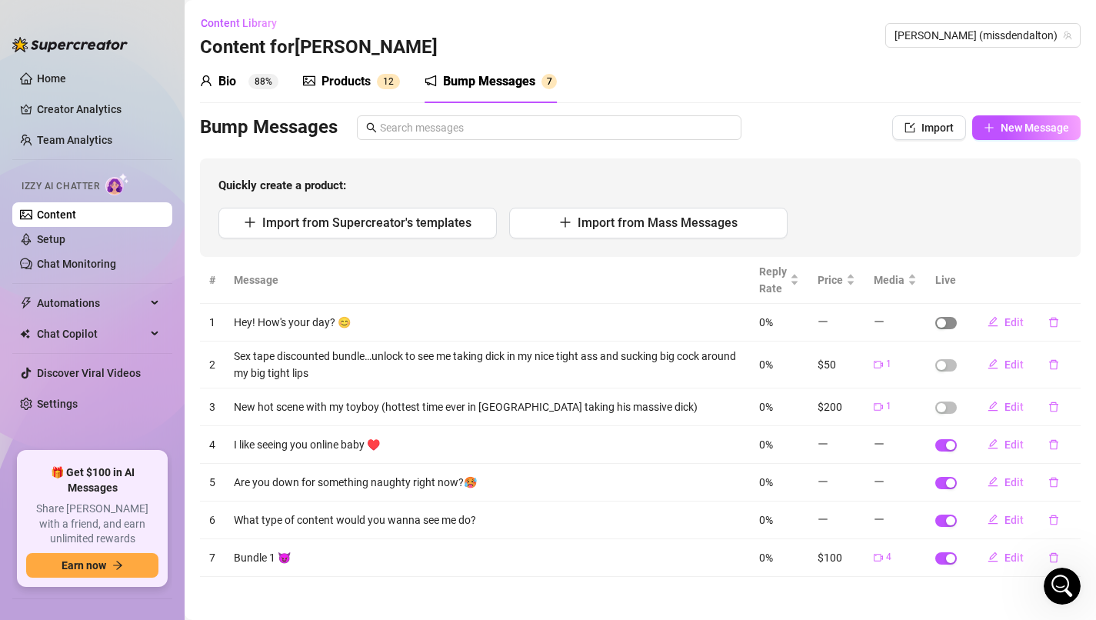
click at [946, 324] on button "button" at bounding box center [946, 323] width 22 height 12
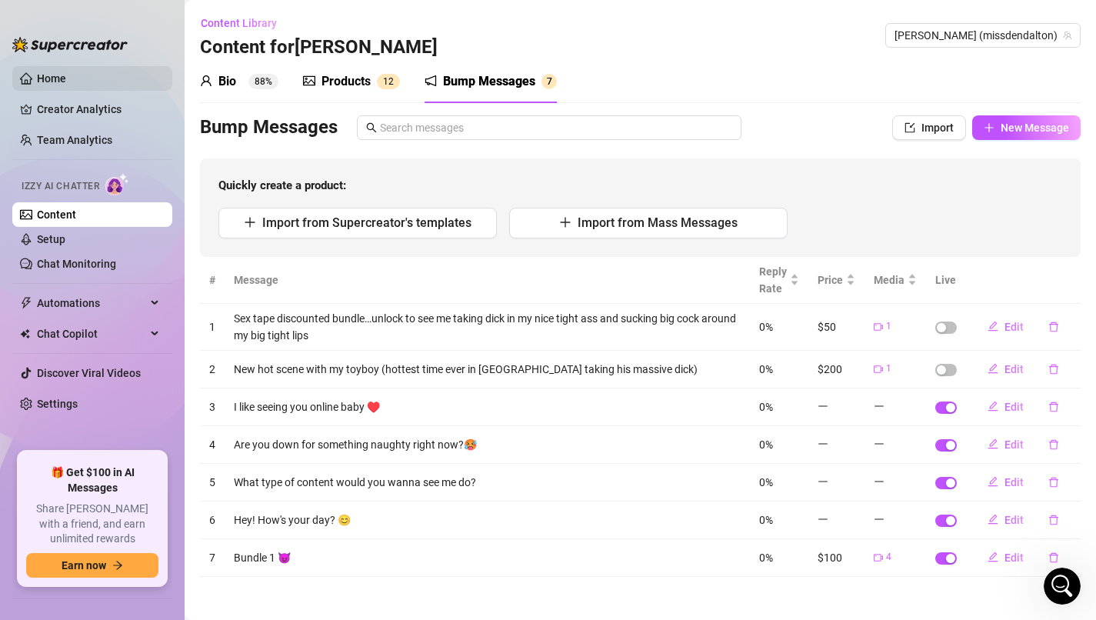
click at [56, 73] on link "Home" at bounding box center [51, 78] width 29 height 12
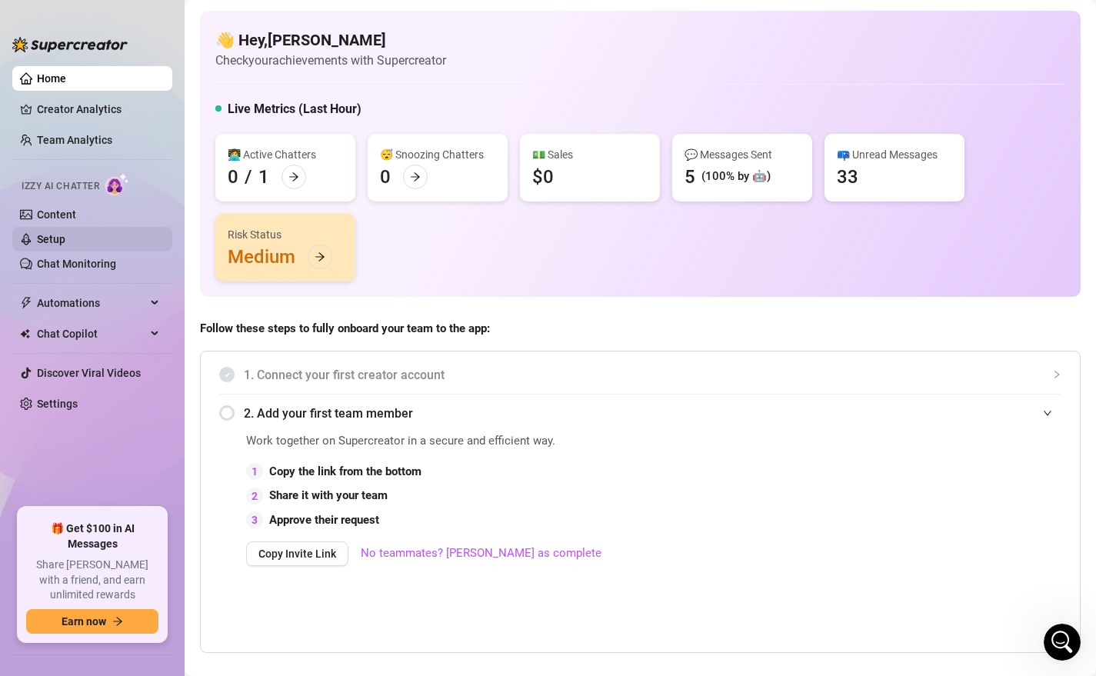
click at [65, 234] on link "Setup" at bounding box center [51, 239] width 28 height 12
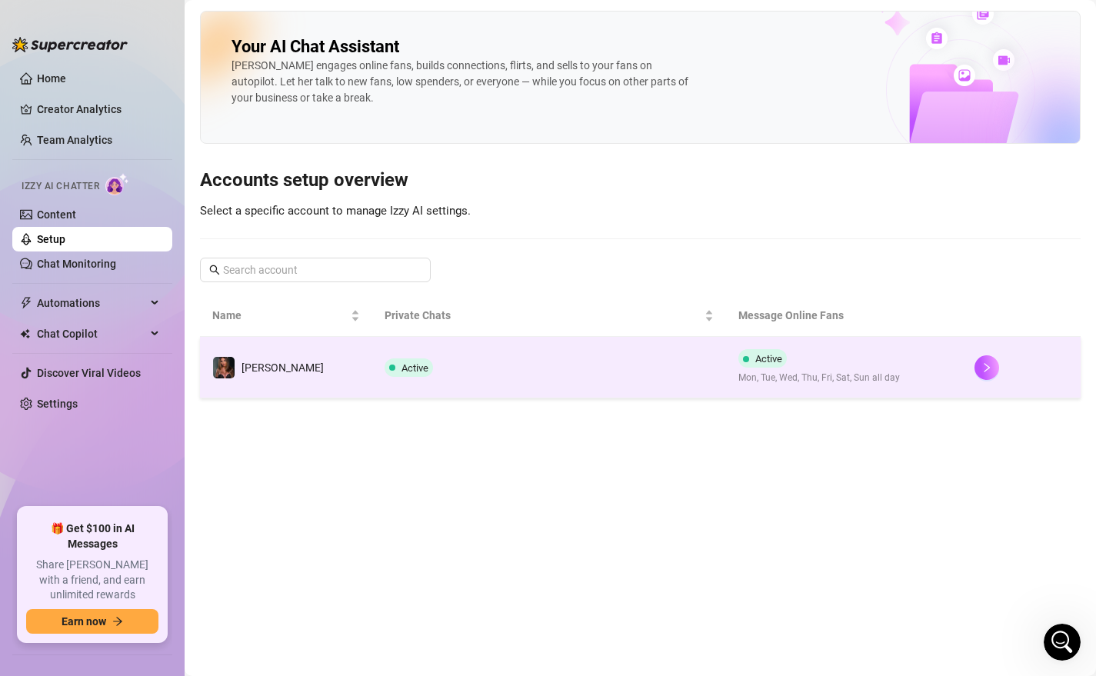
click at [401, 369] on span "Active" at bounding box center [414, 368] width 27 height 12
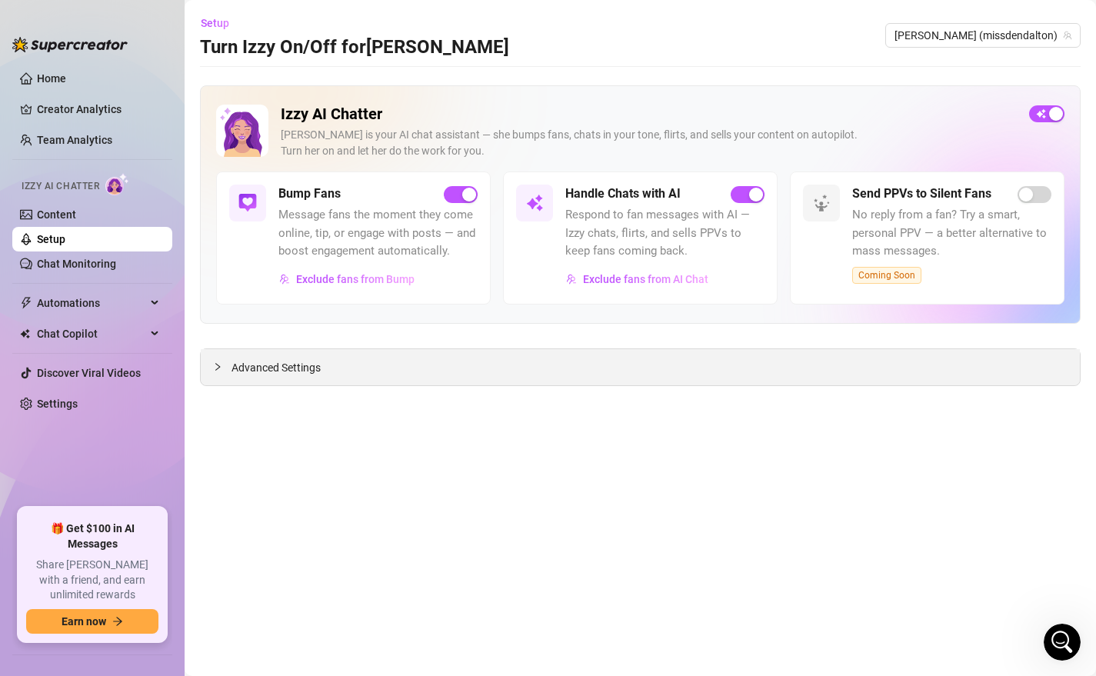
click at [472, 373] on div "Advanced Settings" at bounding box center [640, 367] width 879 height 36
click at [660, 278] on span "Exclude fans from AI Chat" at bounding box center [645, 279] width 125 height 12
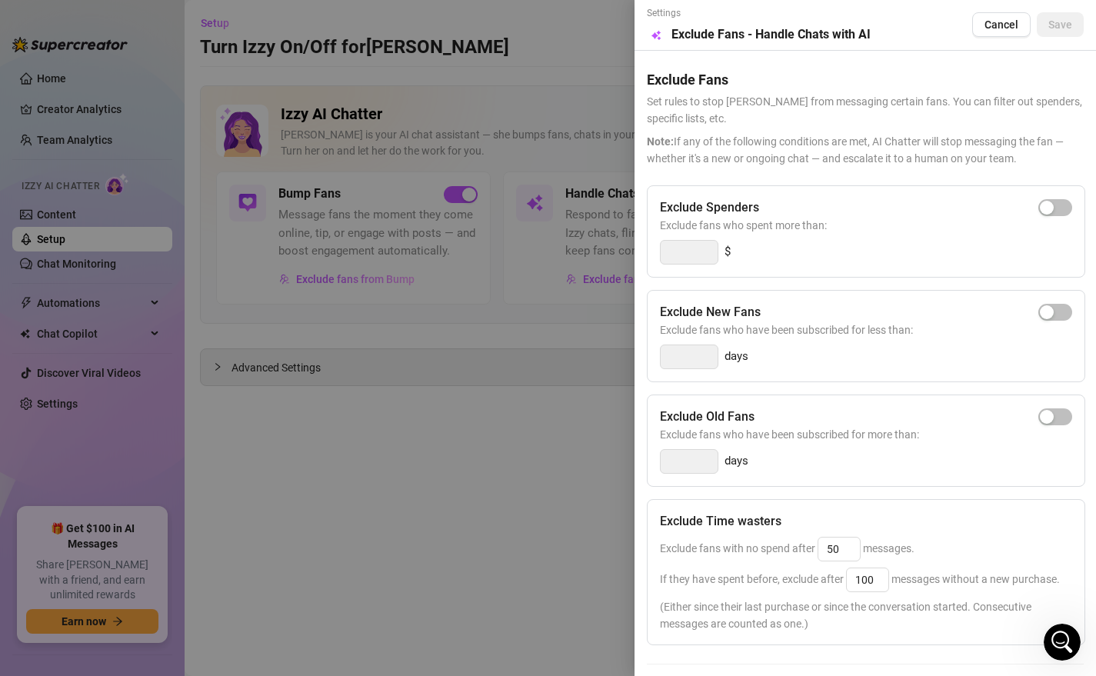
scroll to position [115, 0]
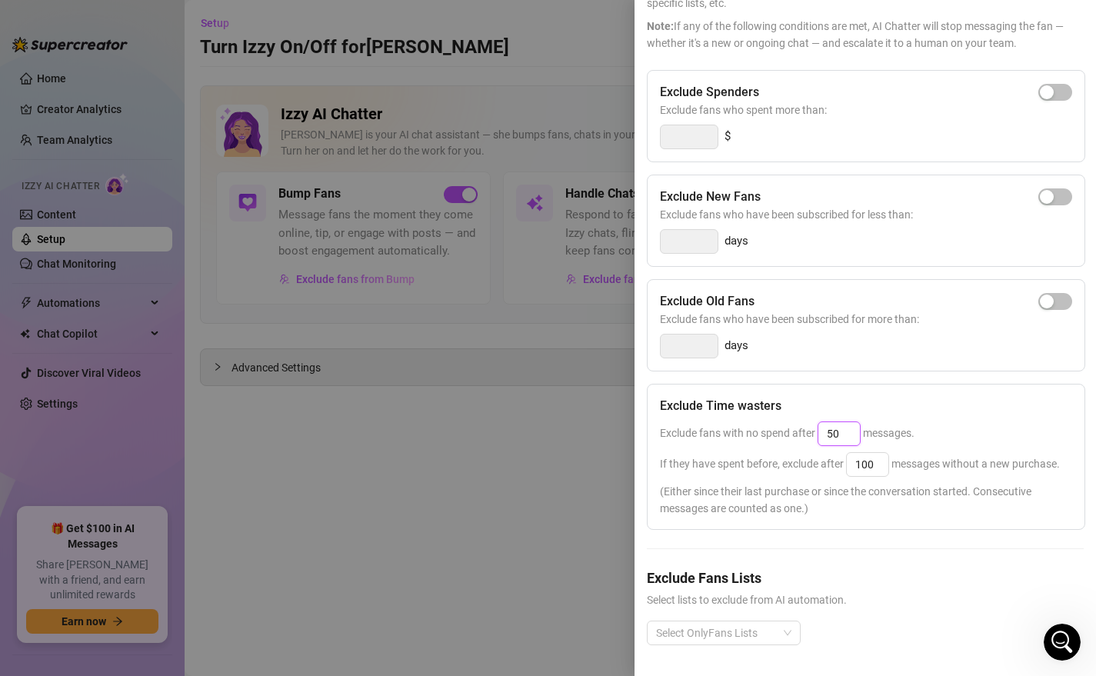
click at [846, 433] on input "50" at bounding box center [839, 433] width 42 height 23
type input "5"
click at [893, 558] on div "Exclude Spenders Exclude fans who spent more than: $ Exclude New Fans Exclude f…" at bounding box center [865, 370] width 437 height 600
click at [879, 468] on input "100" at bounding box center [867, 464] width 42 height 23
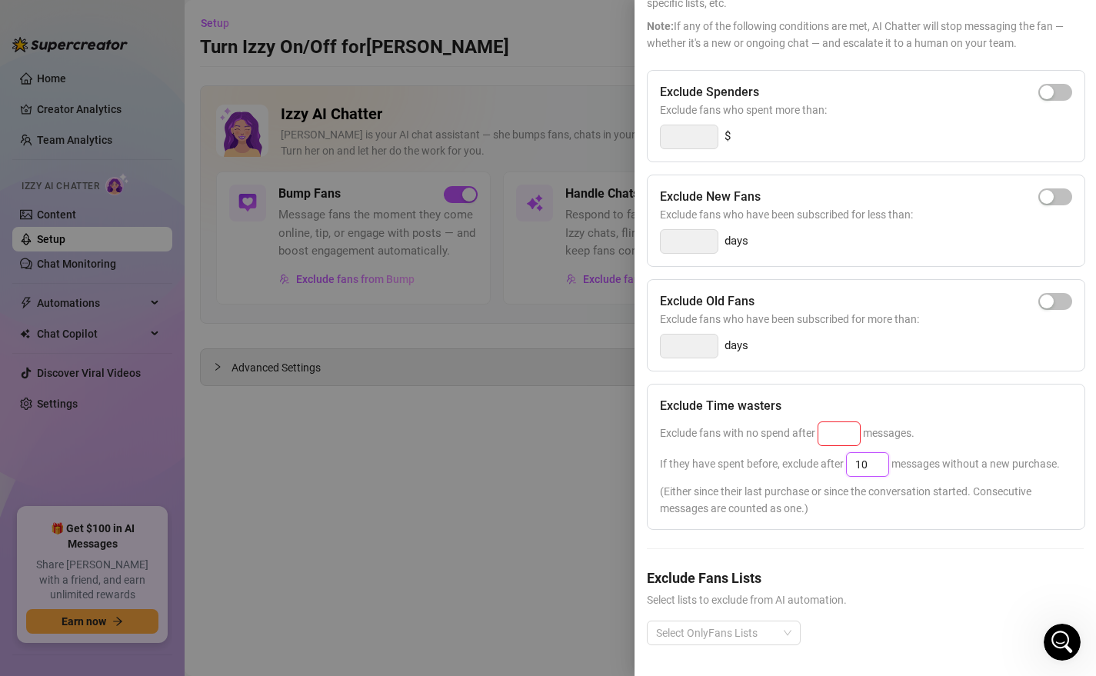
type input "1"
click at [888, 559] on div "Exclude Spenders Exclude fans who spent more than: $ Exclude New Fans Exclude f…" at bounding box center [865, 370] width 437 height 600
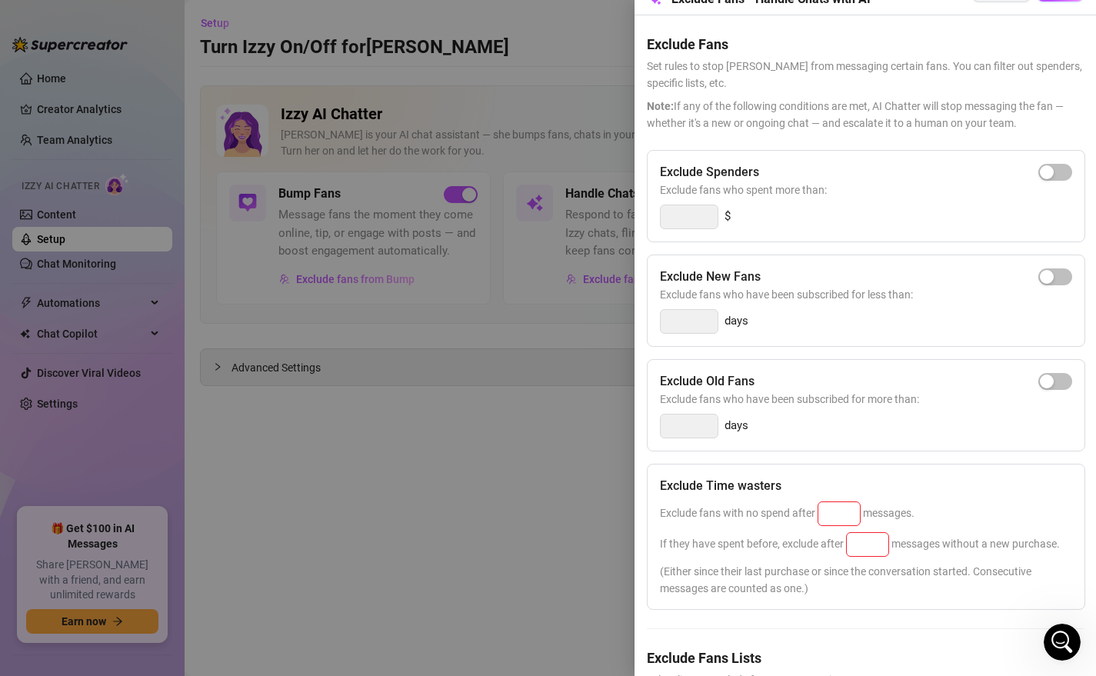
scroll to position [0, 0]
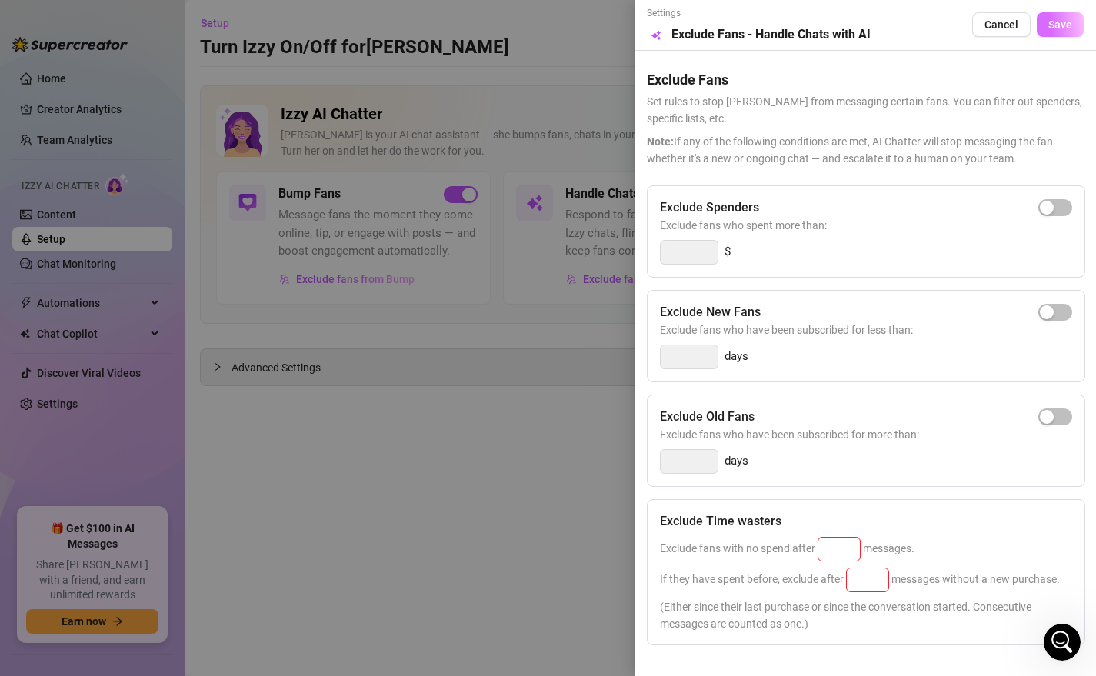
click at [1066, 32] on button "Save" at bounding box center [1059, 24] width 47 height 25
click at [845, 551] on input at bounding box center [839, 548] width 42 height 23
click at [870, 583] on input at bounding box center [867, 579] width 42 height 23
click at [841, 551] on input "25" at bounding box center [839, 548] width 42 height 23
type input "2"
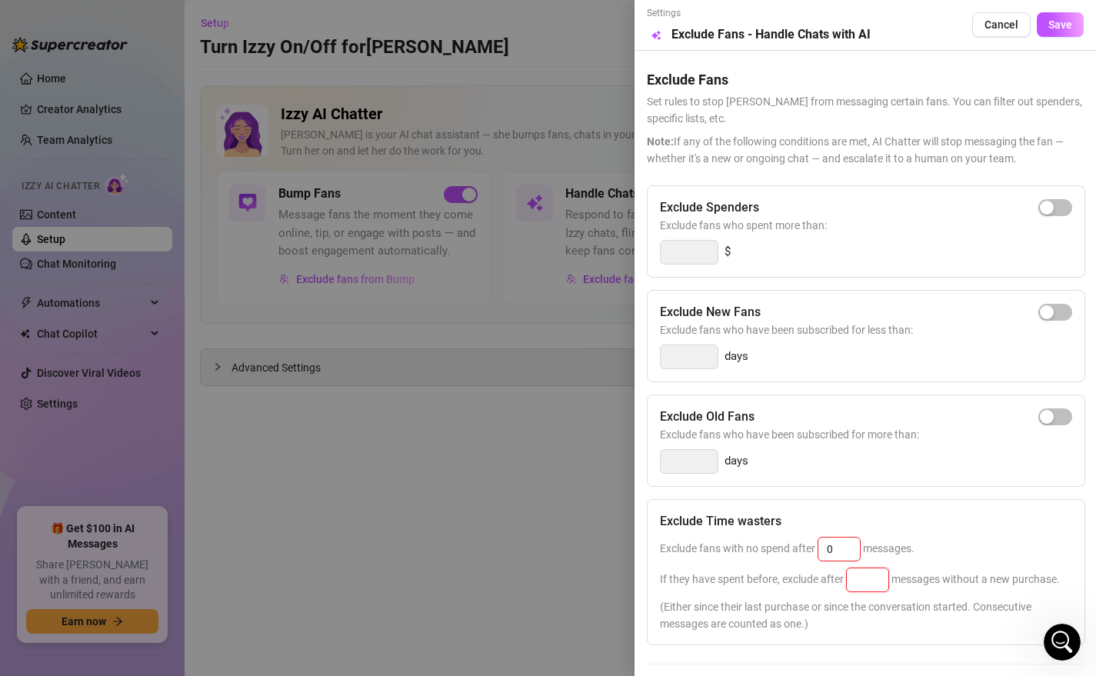
type input "25"
click at [873, 580] on input at bounding box center [867, 579] width 42 height 23
type input "25"
click at [913, 614] on span "(Either since their last purchase or since the conversation started. Consecutiv…" at bounding box center [866, 615] width 412 height 34
click at [1066, 25] on span "Save" at bounding box center [1060, 24] width 24 height 12
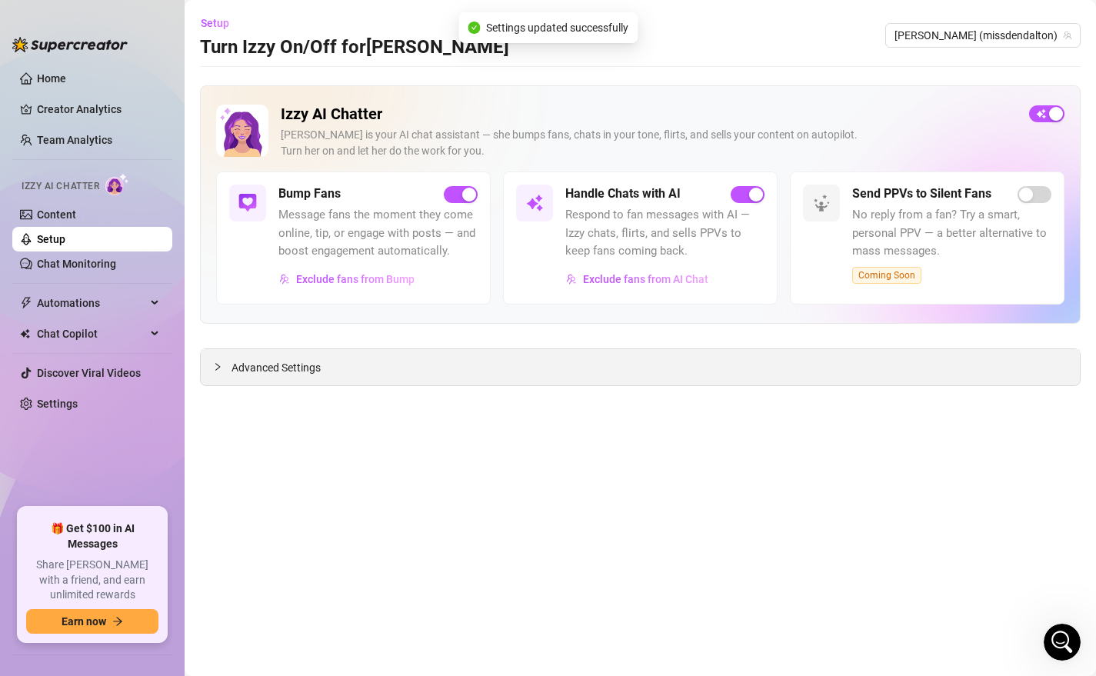
click at [310, 371] on span "Advanced Settings" at bounding box center [275, 367] width 89 height 17
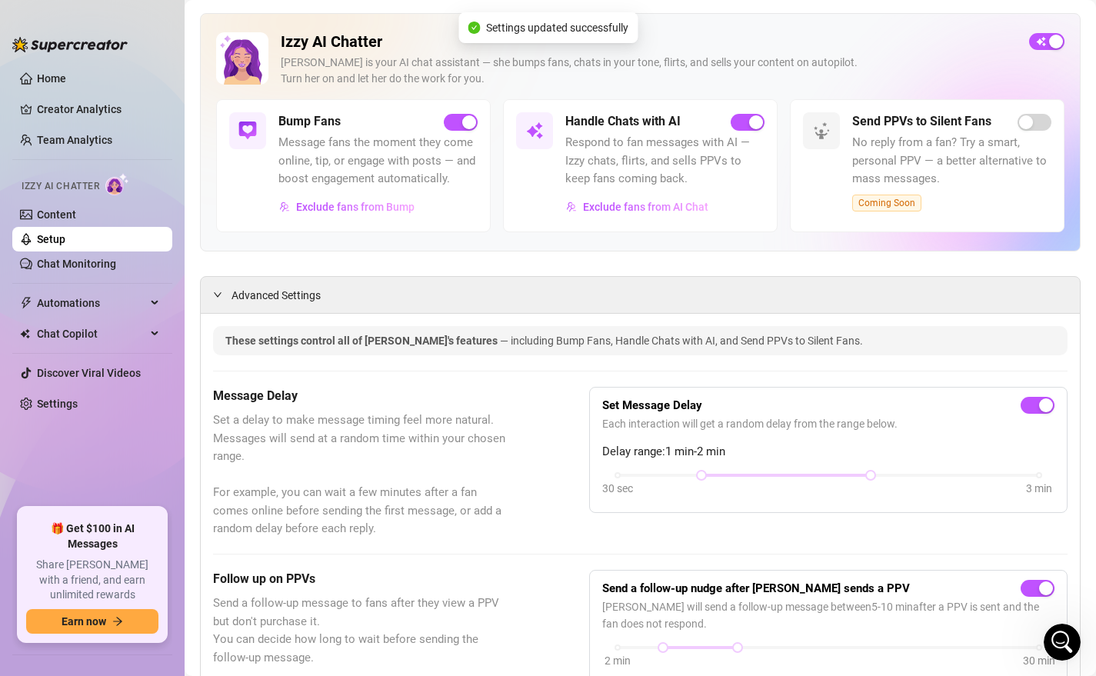
scroll to position [93, 0]
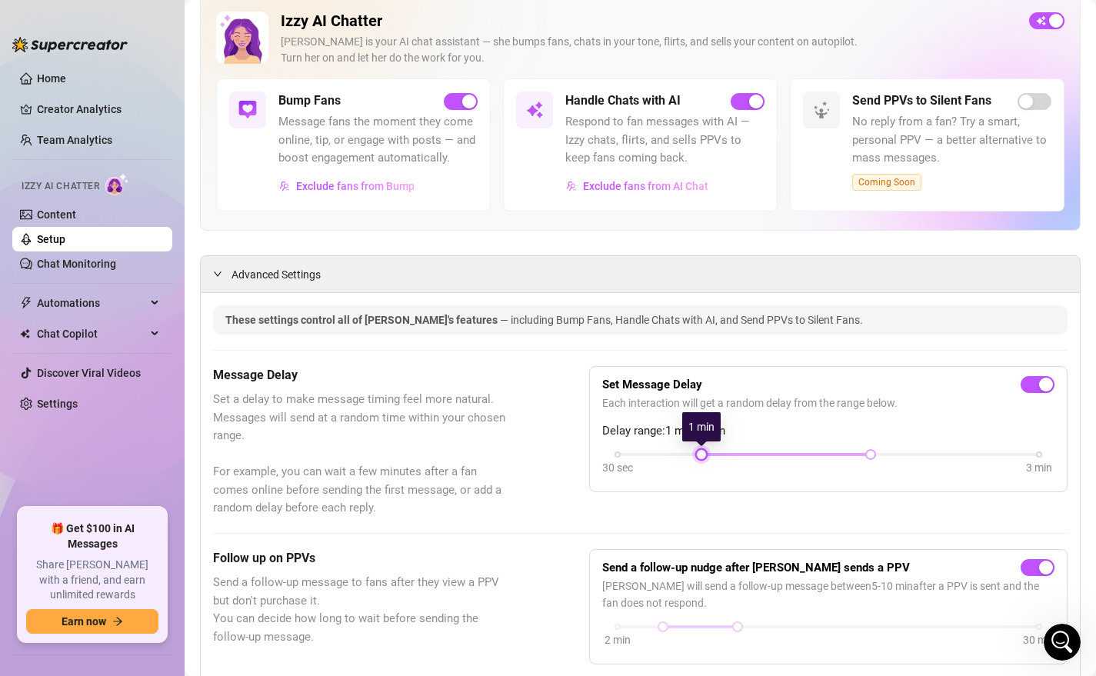
drag, startPoint x: 702, startPoint y: 456, endPoint x: 658, endPoint y: 457, distance: 43.8
click at [658, 456] on div "30 sec 3 min" at bounding box center [827, 453] width 421 height 6
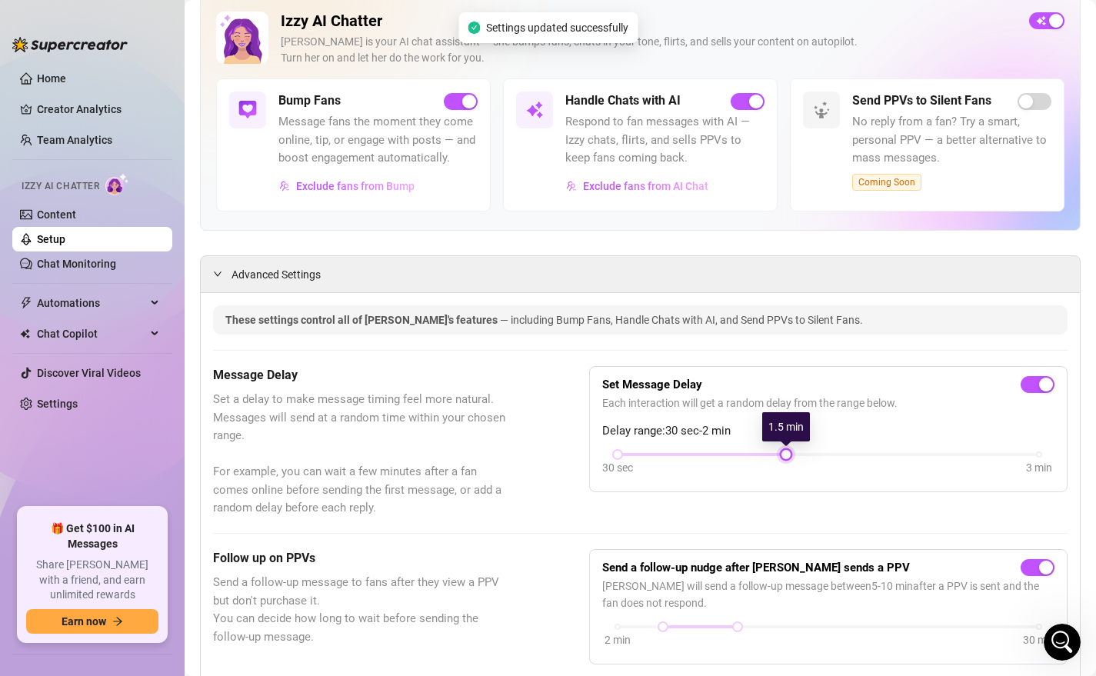
drag, startPoint x: 873, startPoint y: 456, endPoint x: 752, endPoint y: 469, distance: 121.4
click at [752, 469] on div "30 sec 3 min" at bounding box center [828, 464] width 452 height 29
click at [741, 457] on div at bounding box center [701, 455] width 168 height 8
drag, startPoint x: 785, startPoint y: 454, endPoint x: 741, endPoint y: 457, distance: 43.9
click at [741, 457] on div "30 sec 3 min" at bounding box center [828, 464] width 452 height 29
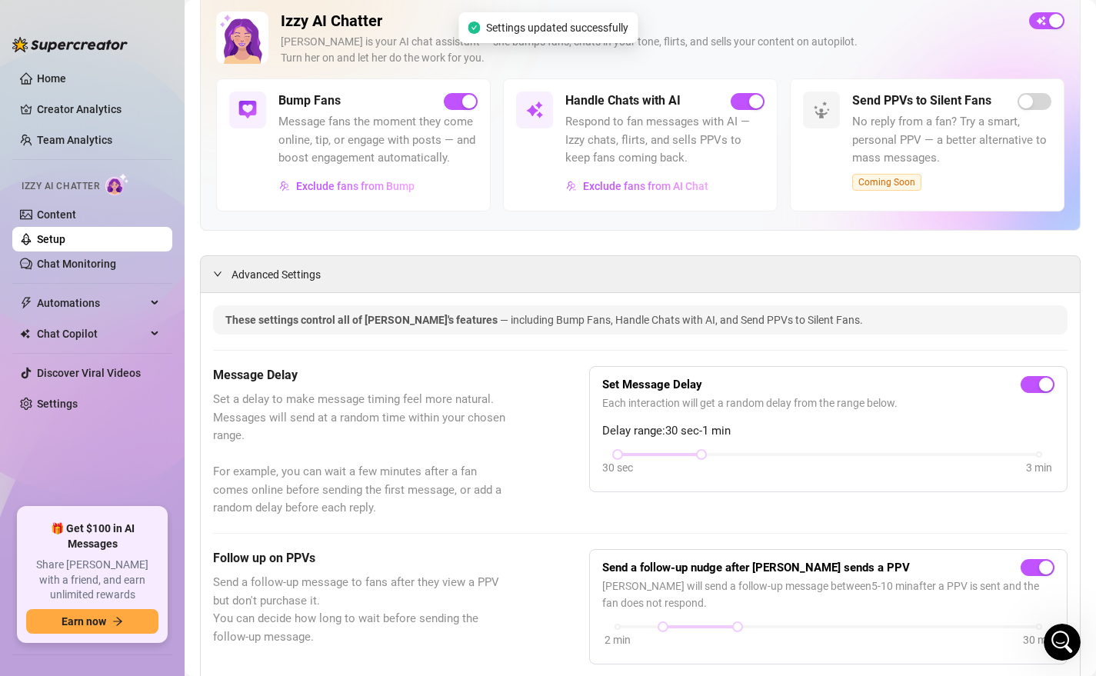
click at [741, 457] on div "30 sec 3 min" at bounding box center [828, 464] width 452 height 29
drag, startPoint x: 622, startPoint y: 454, endPoint x: 702, endPoint y: 452, distance: 80.0
click at [702, 452] on div "30 sec 3 min" at bounding box center [827, 453] width 421 height 6
drag, startPoint x: 621, startPoint y: 453, endPoint x: 648, endPoint y: 457, distance: 27.3
click at [653, 459] on div "30 sec 3 min" at bounding box center [828, 464] width 452 height 29
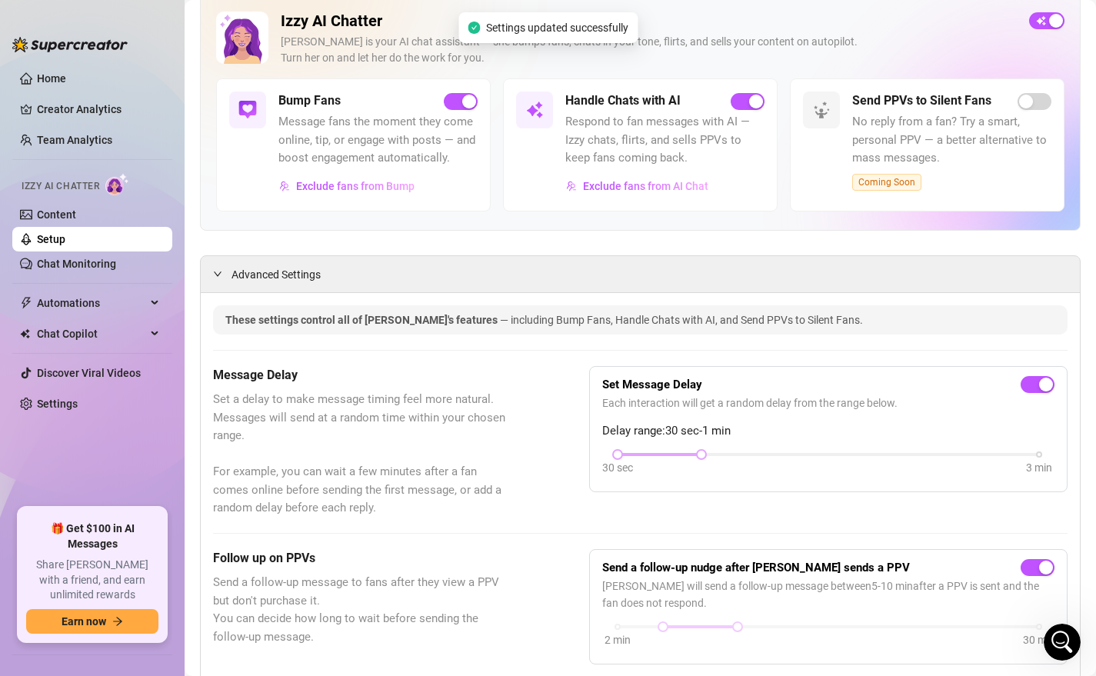
click at [644, 455] on div at bounding box center [659, 455] width 85 height 8
drag, startPoint x: 644, startPoint y: 455, endPoint x: 694, endPoint y: 450, distance: 50.3
click at [694, 450] on div "30 sec 3 min" at bounding box center [827, 453] width 421 height 6
click at [703, 454] on div at bounding box center [701, 455] width 8 height 8
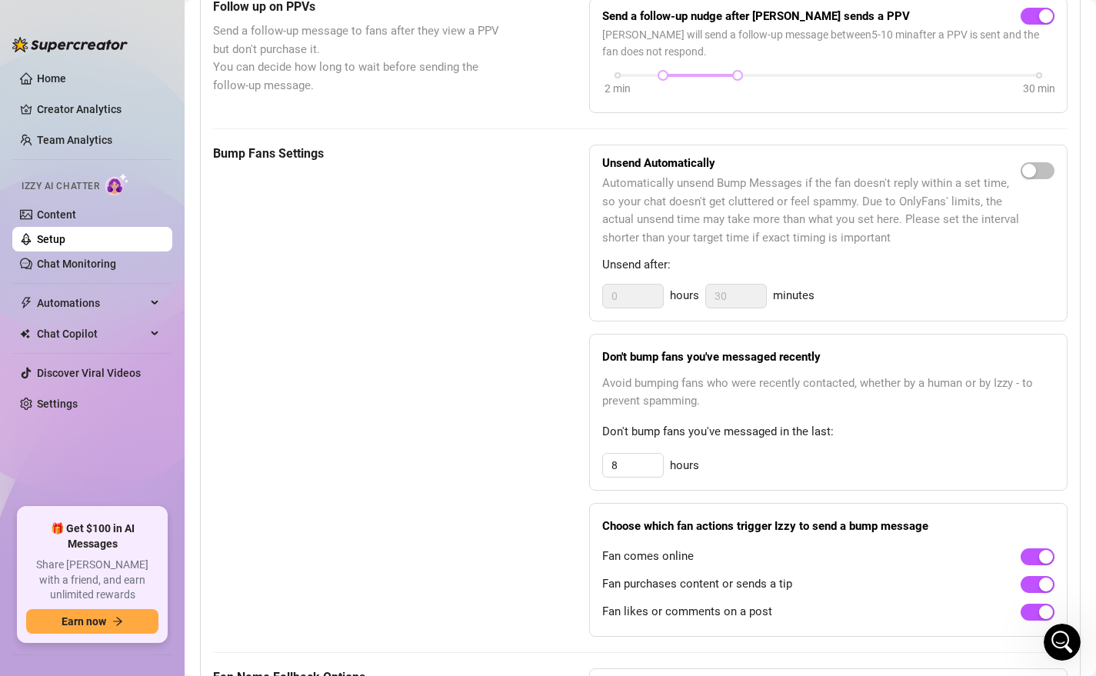
scroll to position [648, 0]
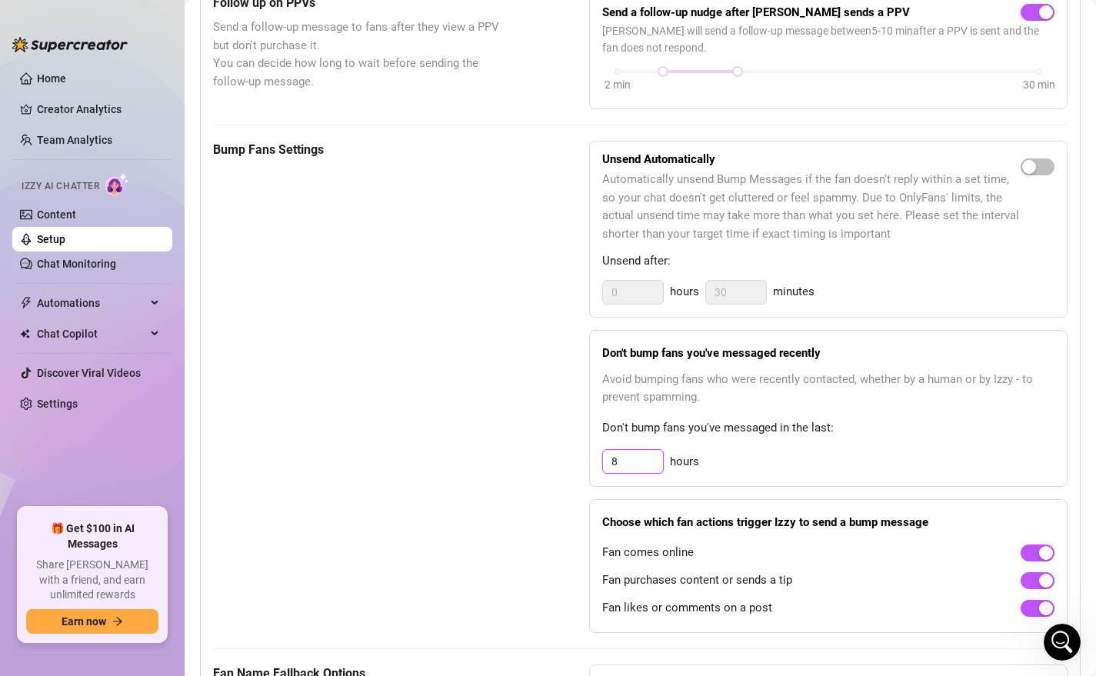
click at [638, 457] on input "8" at bounding box center [633, 461] width 60 height 23
click at [746, 470] on div "hours" at bounding box center [828, 461] width 452 height 25
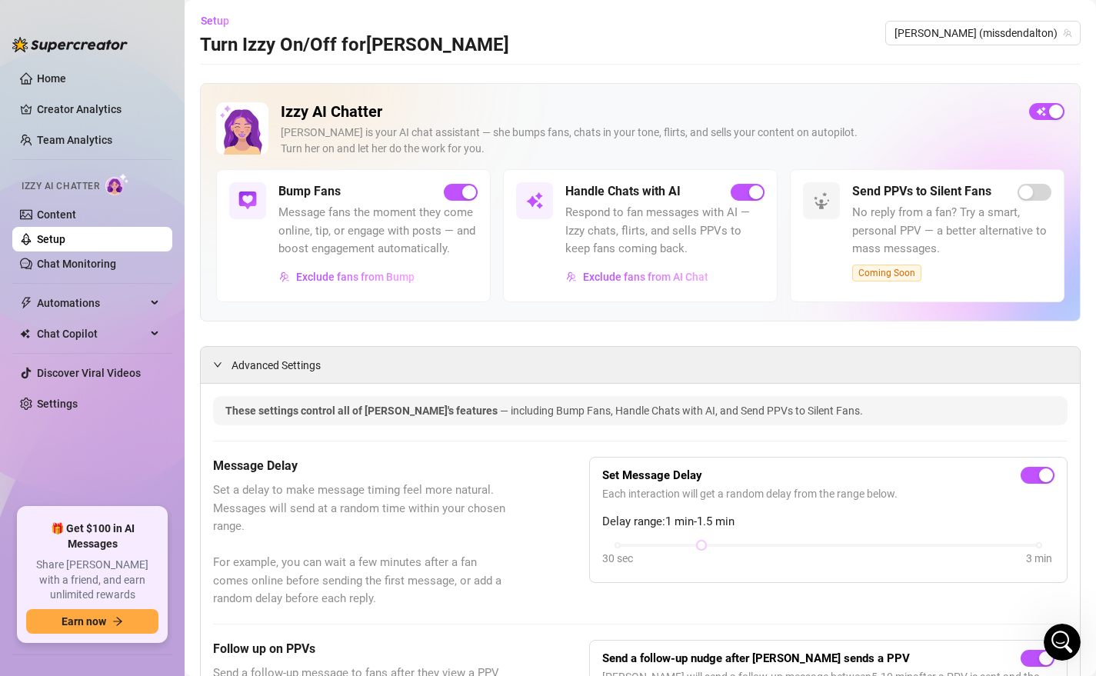
scroll to position [0, 0]
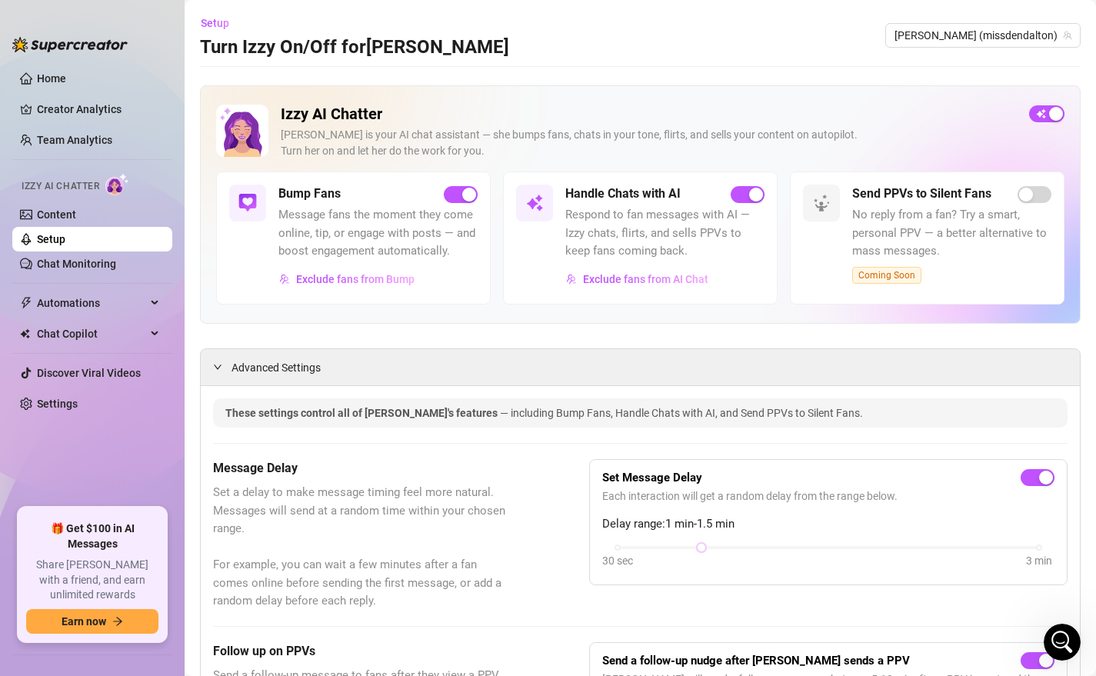
click at [222, 364] on div at bounding box center [222, 366] width 18 height 17
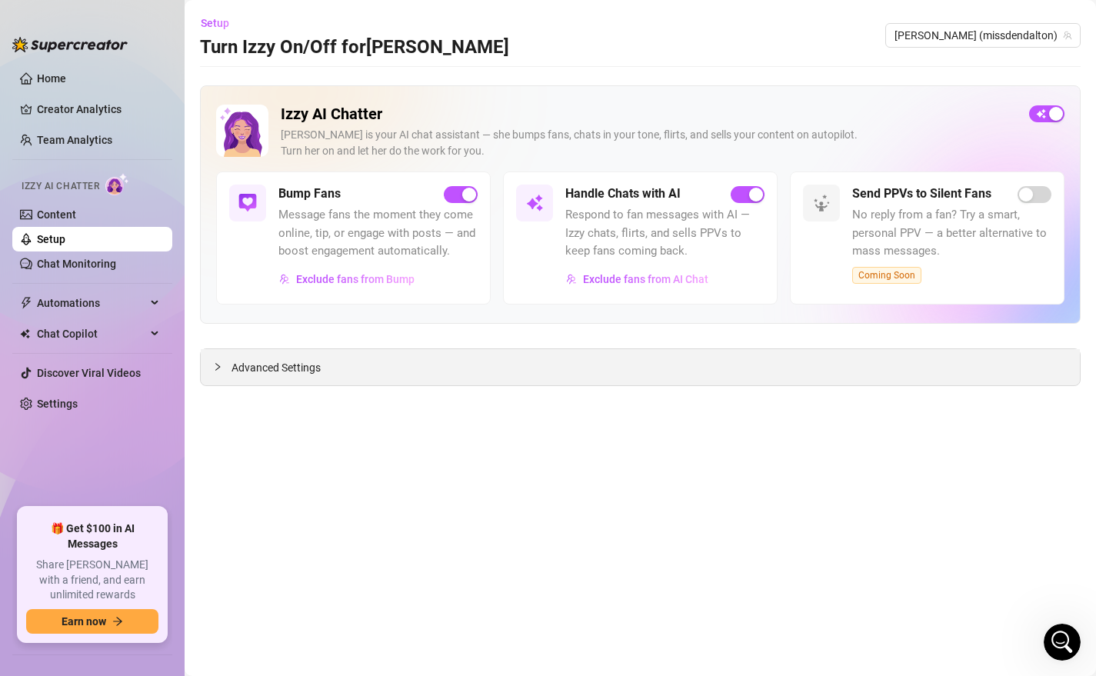
click at [222, 364] on div at bounding box center [222, 366] width 18 height 17
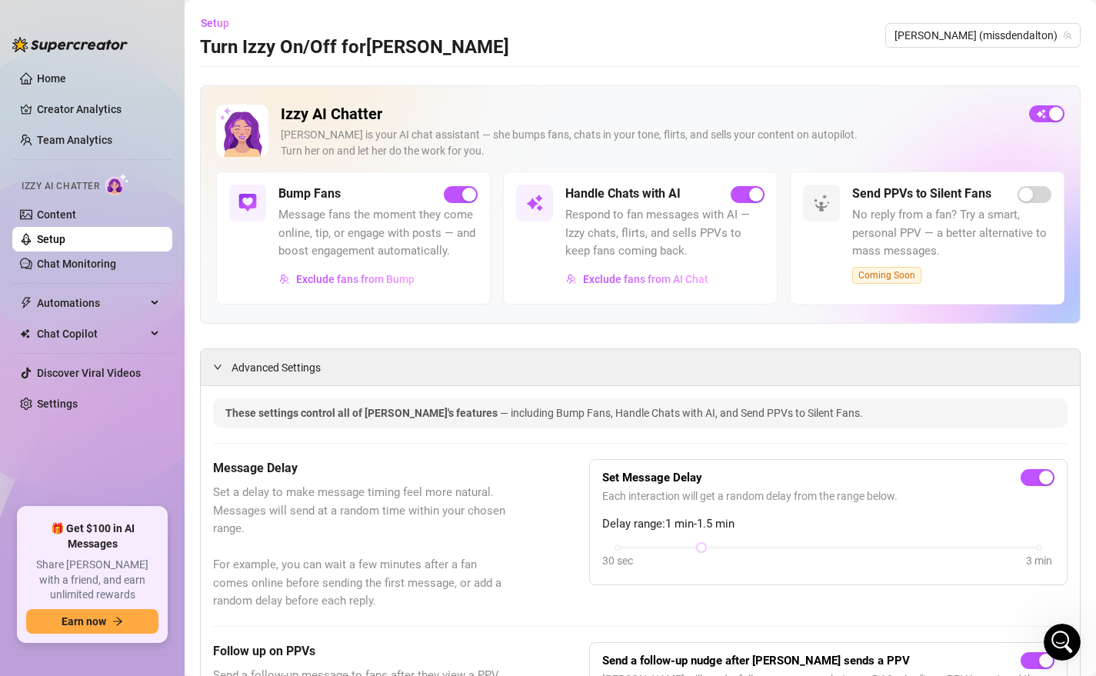
click at [71, 213] on link "Content" at bounding box center [56, 214] width 39 height 12
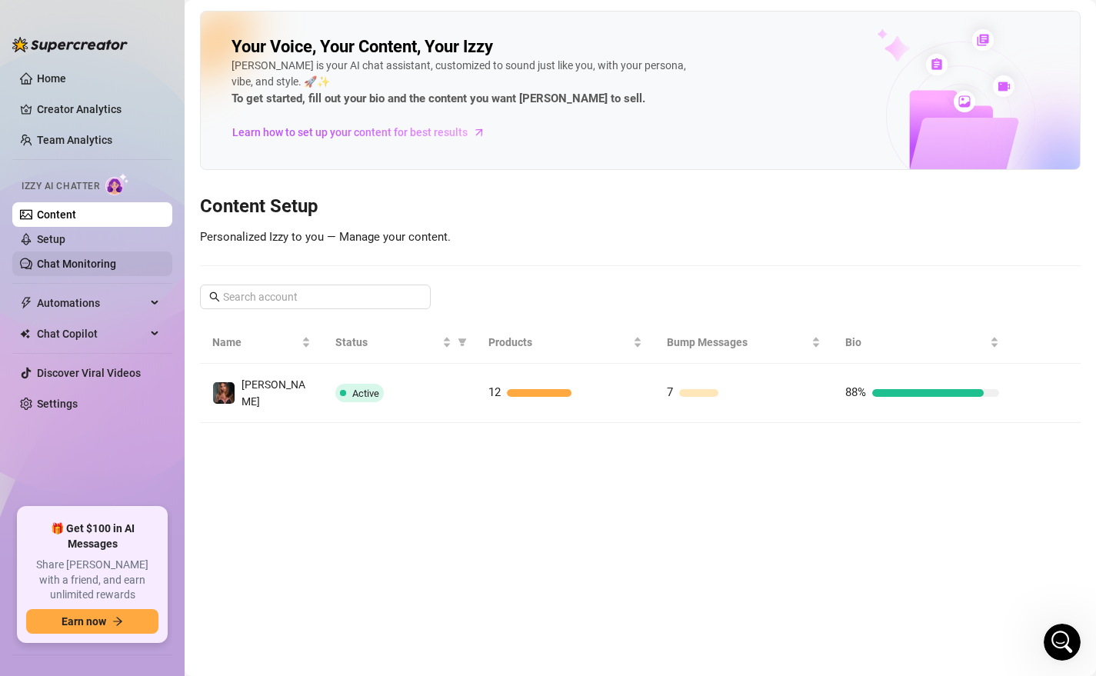
click at [71, 264] on link "Chat Monitoring" at bounding box center [76, 264] width 79 height 12
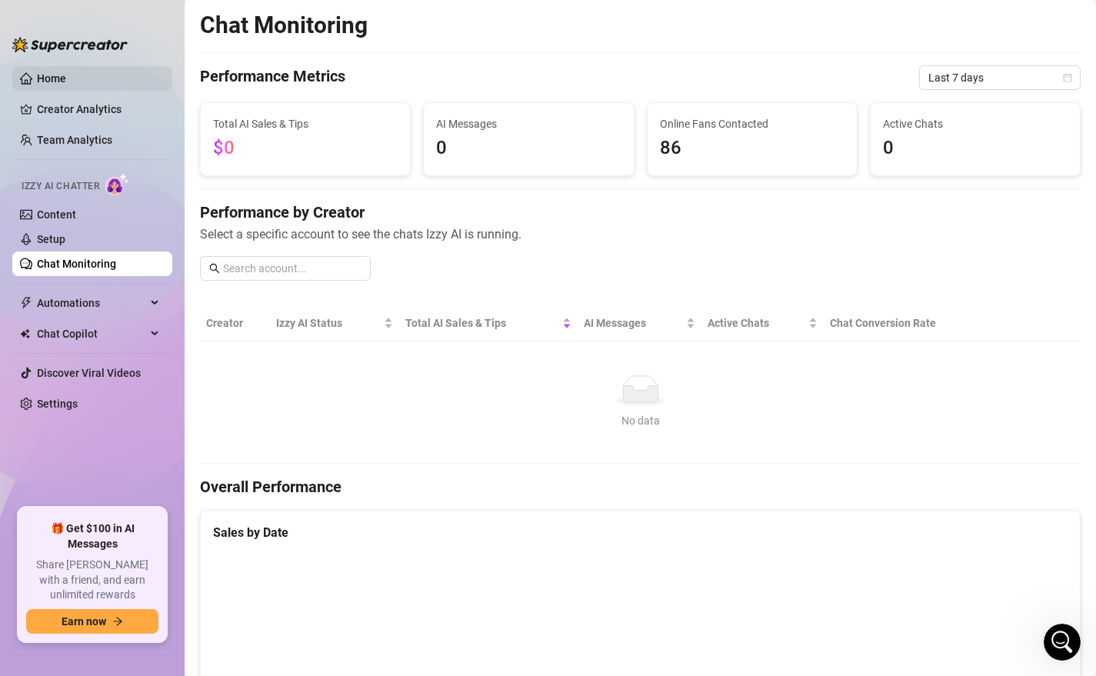
click at [62, 77] on link "Home" at bounding box center [51, 78] width 29 height 12
